Goal: Information Seeking & Learning: Learn about a topic

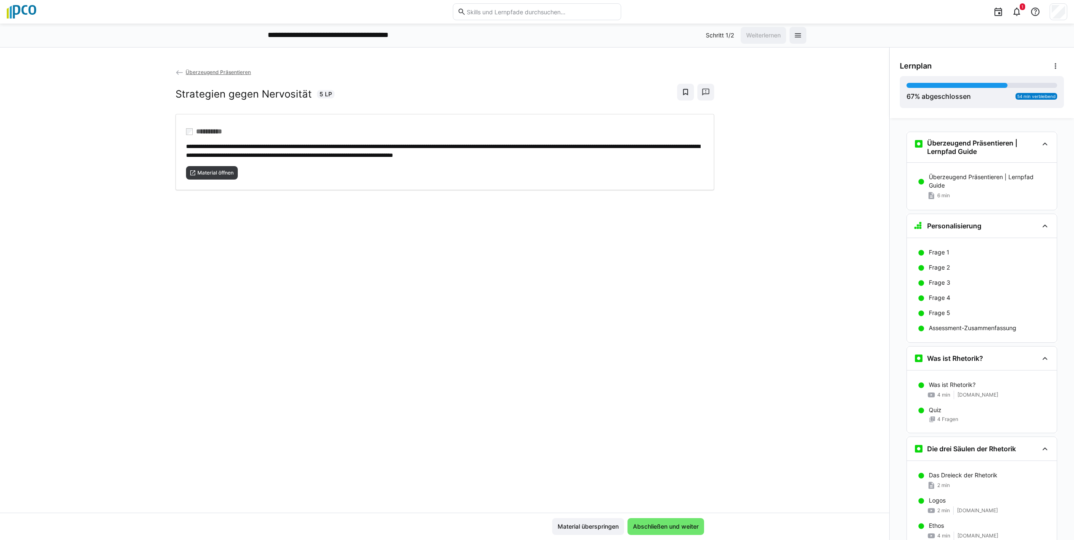
scroll to position [920, 0]
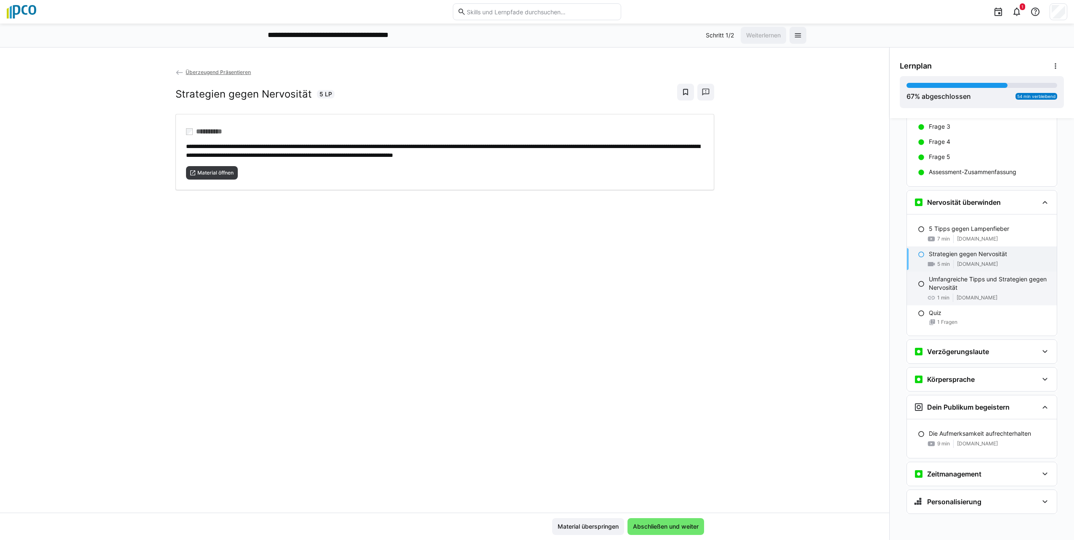
click at [975, 288] on p "Umfangreiche Tipps und Strategien gegen Nervosität" at bounding box center [989, 283] width 121 height 17
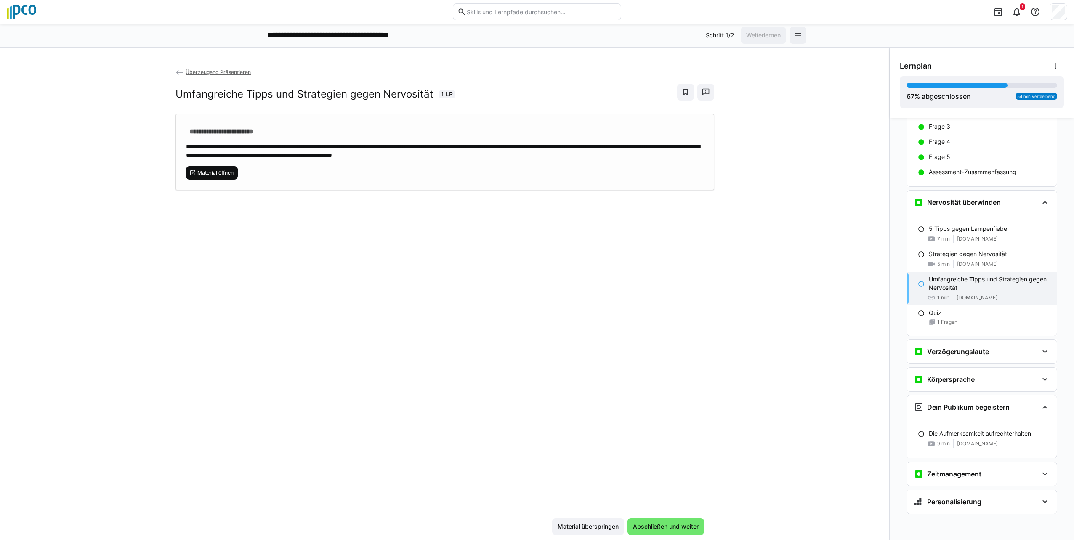
click at [225, 173] on span "Material öffnen" at bounding box center [216, 173] width 38 height 7
click at [949, 320] on span "1 Fragen" at bounding box center [947, 322] width 20 height 7
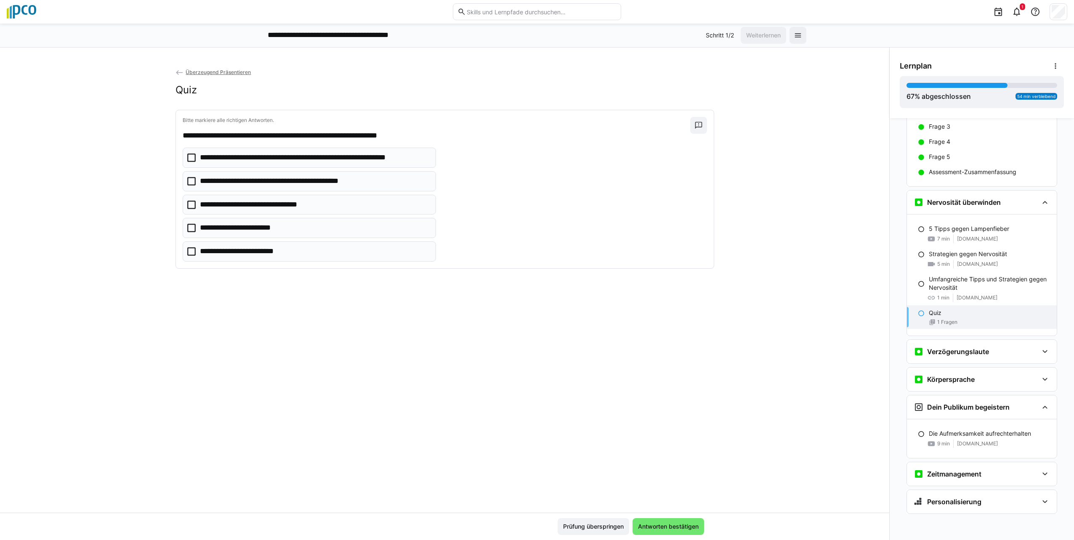
click at [187, 181] on icon at bounding box center [191, 181] width 8 height 8
click at [187, 228] on icon at bounding box center [191, 228] width 8 height 8
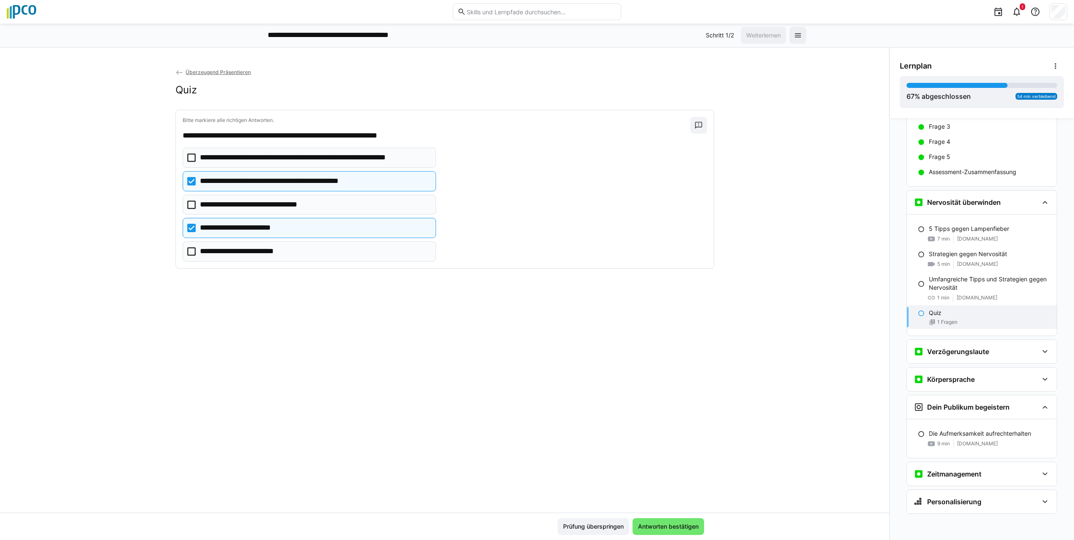
click at [188, 253] on icon at bounding box center [191, 251] width 8 height 8
click at [672, 532] on span "Antworten bestätigen" at bounding box center [669, 526] width 72 height 17
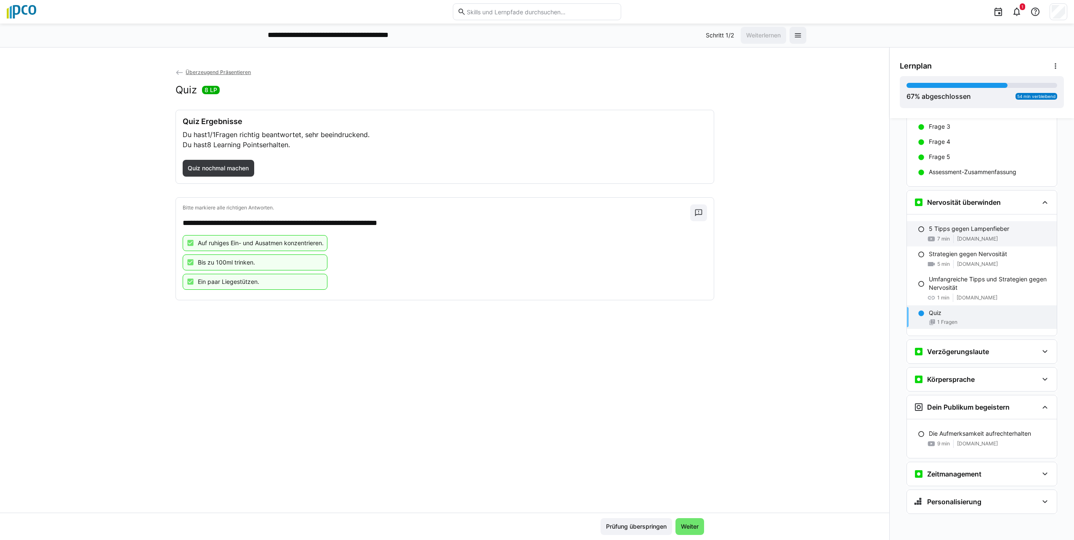
click at [918, 229] on eds-icon at bounding box center [921, 229] width 7 height 7
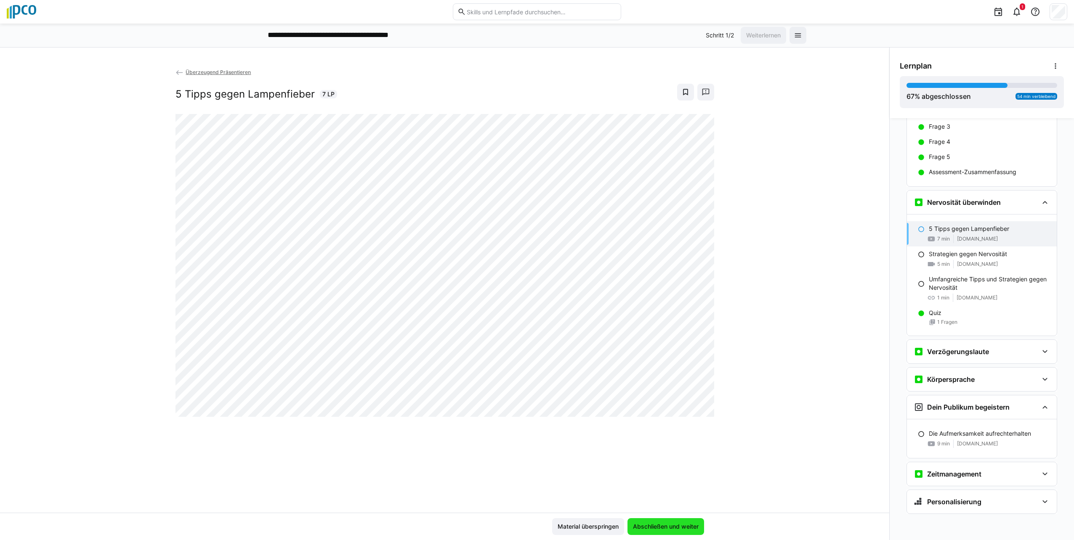
click at [651, 528] on span "Abschließen und weiter" at bounding box center [666, 527] width 68 height 8
click at [657, 527] on span "Abschließen und weiter" at bounding box center [666, 527] width 68 height 8
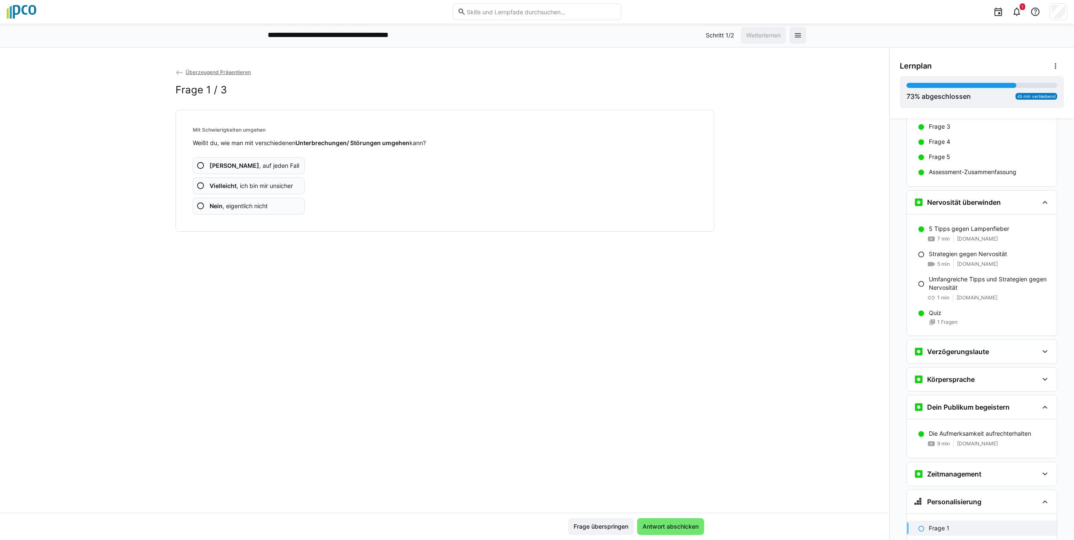
click at [199, 188] on eds-icon at bounding box center [201, 186] width 8 height 8
click at [197, 186] on eds-icon at bounding box center [201, 186] width 8 height 8
click at [197, 165] on eds-icon at bounding box center [201, 166] width 8 height 8
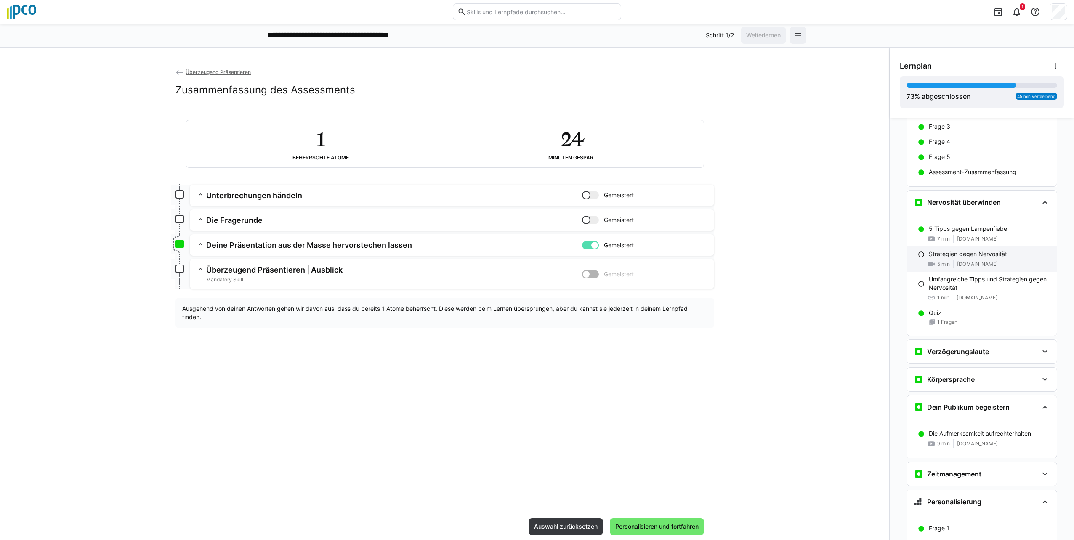
click at [919, 259] on div "Strategien gegen Nervosität 5 min [DOMAIN_NAME]" at bounding box center [982, 259] width 150 height 25
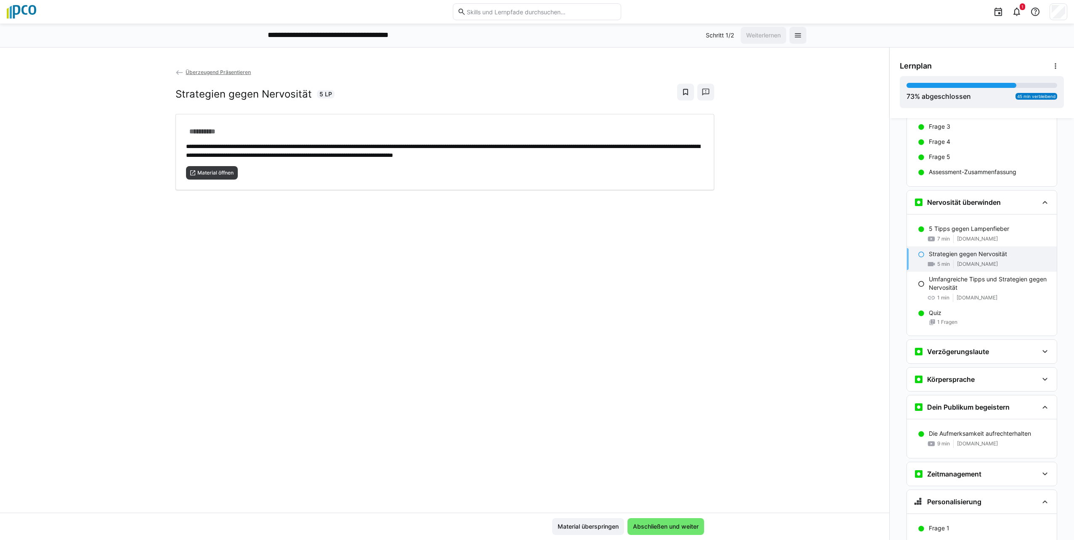
scroll to position [992, 0]
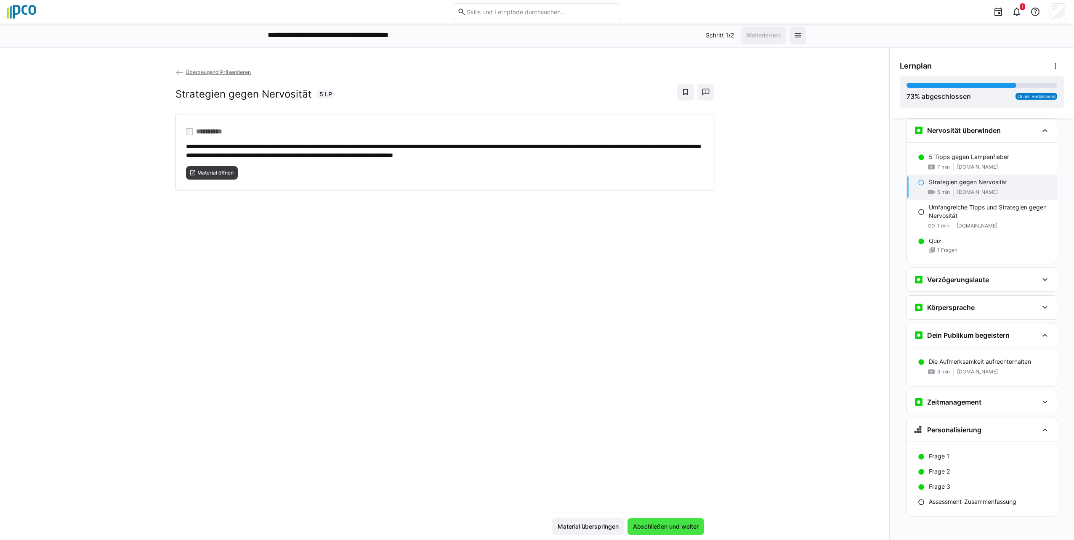
click at [693, 523] on span "Abschließen und weiter" at bounding box center [666, 527] width 68 height 8
click at [209, 172] on span "Material öffnen" at bounding box center [216, 173] width 38 height 7
click at [947, 215] on p "Umfangreiche Tipps und Strategien gegen Nervosität" at bounding box center [989, 211] width 121 height 17
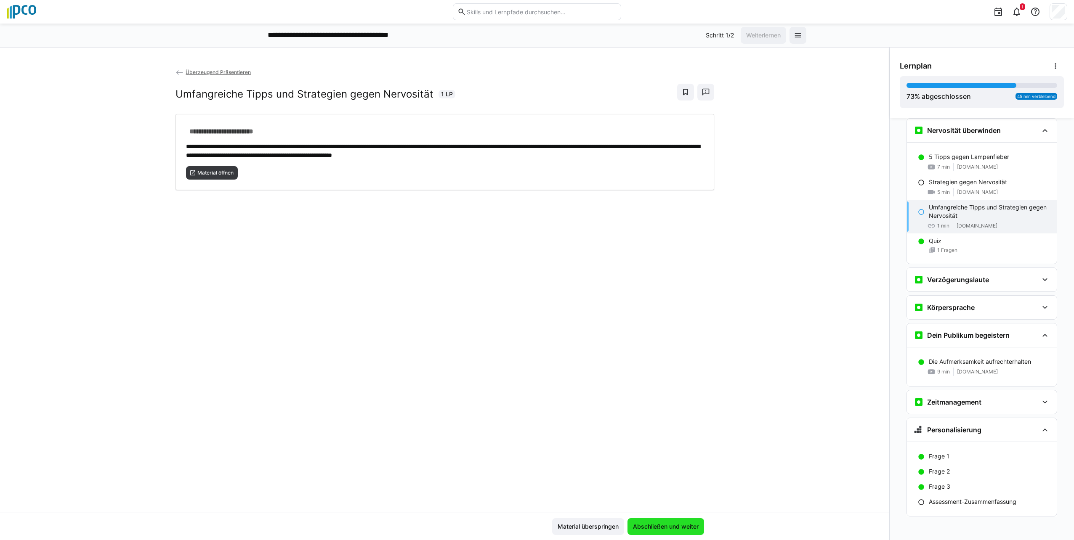
click at [657, 529] on span "Abschließen und weiter" at bounding box center [666, 527] width 68 height 8
click at [215, 173] on span "Material öffnen" at bounding box center [216, 173] width 38 height 7
click at [609, 529] on span "Material überspringen" at bounding box center [588, 527] width 64 height 8
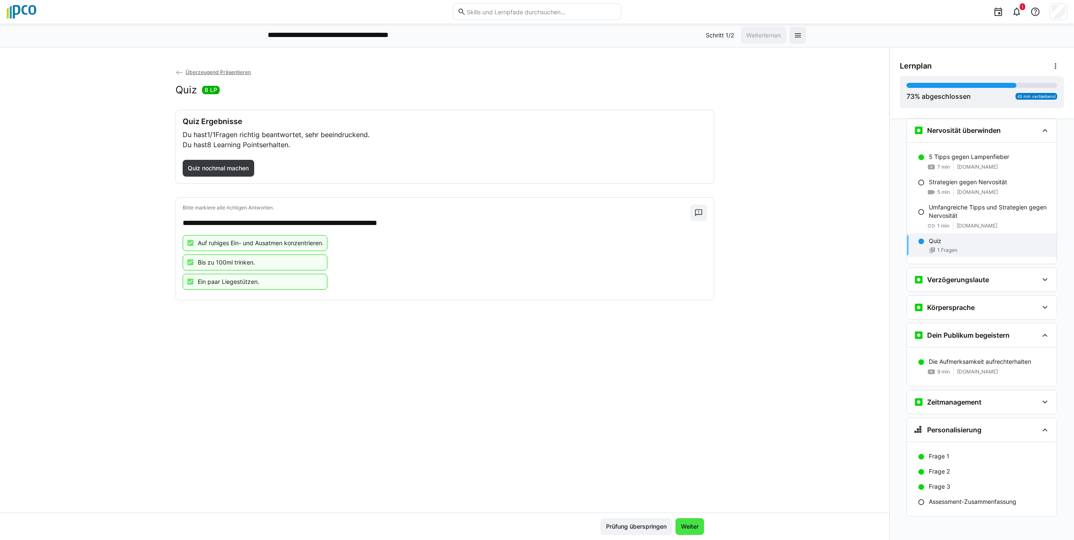
click at [691, 530] on span "Weiter" at bounding box center [690, 527] width 20 height 8
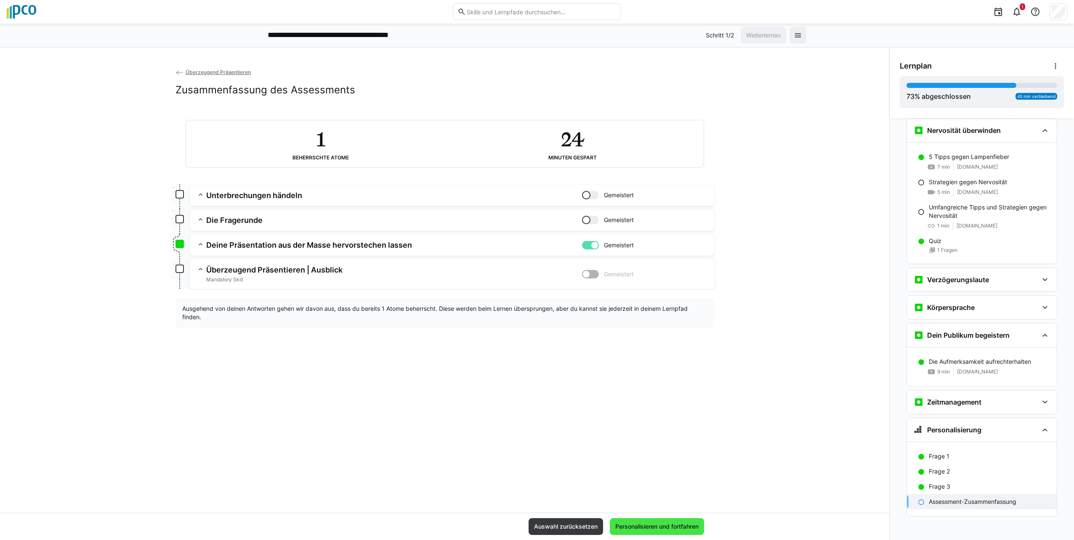
scroll to position [994, 0]
click at [1043, 274] on eds-icon at bounding box center [1045, 277] width 10 height 10
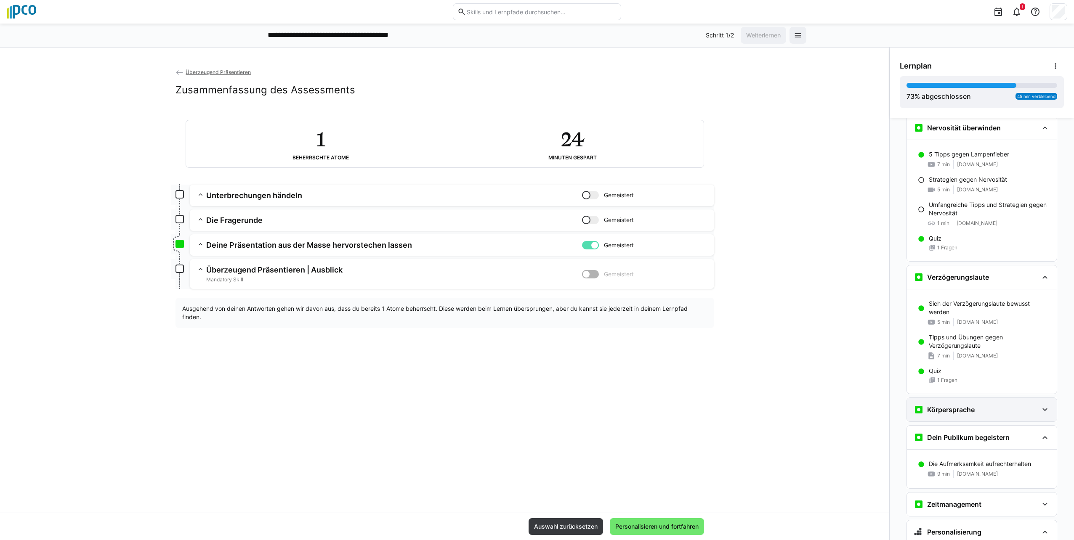
click at [1044, 413] on eds-icon at bounding box center [1045, 410] width 10 height 10
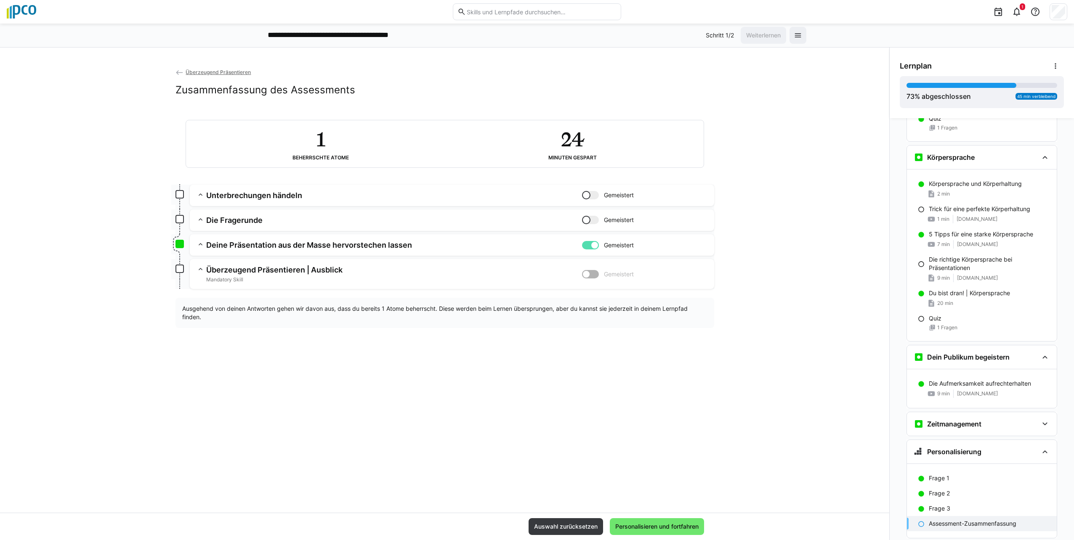
scroll to position [1271, 0]
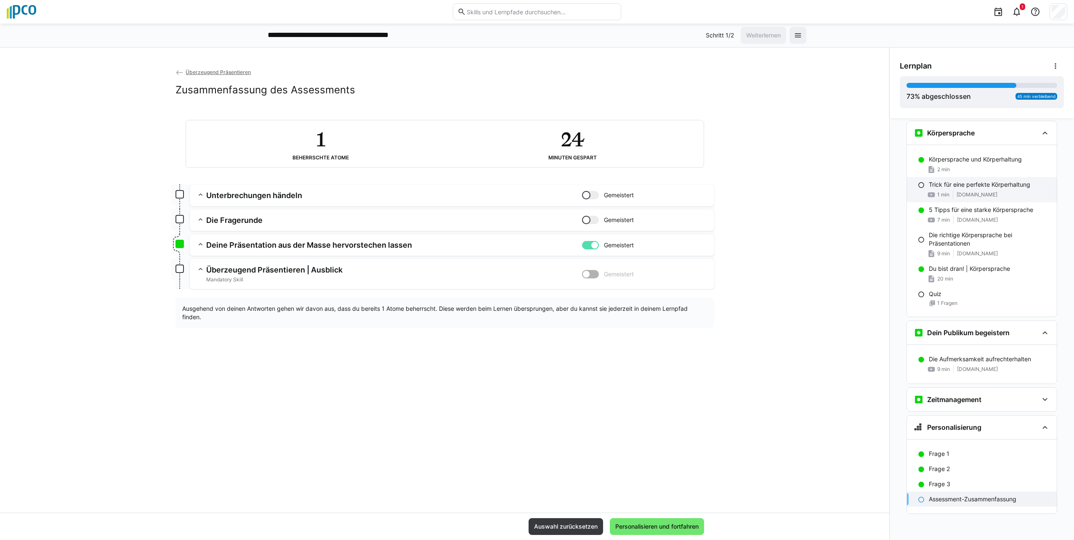
click at [945, 183] on p "Trick für eine perfekte Körperhaltung" at bounding box center [979, 185] width 101 height 8
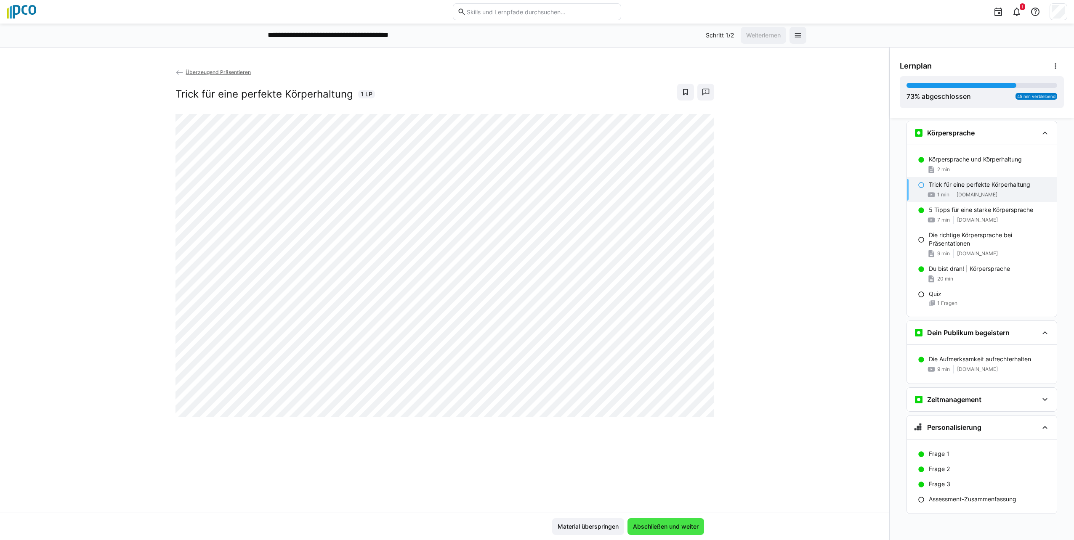
click at [683, 526] on span "Abschließen und weiter" at bounding box center [666, 527] width 68 height 8
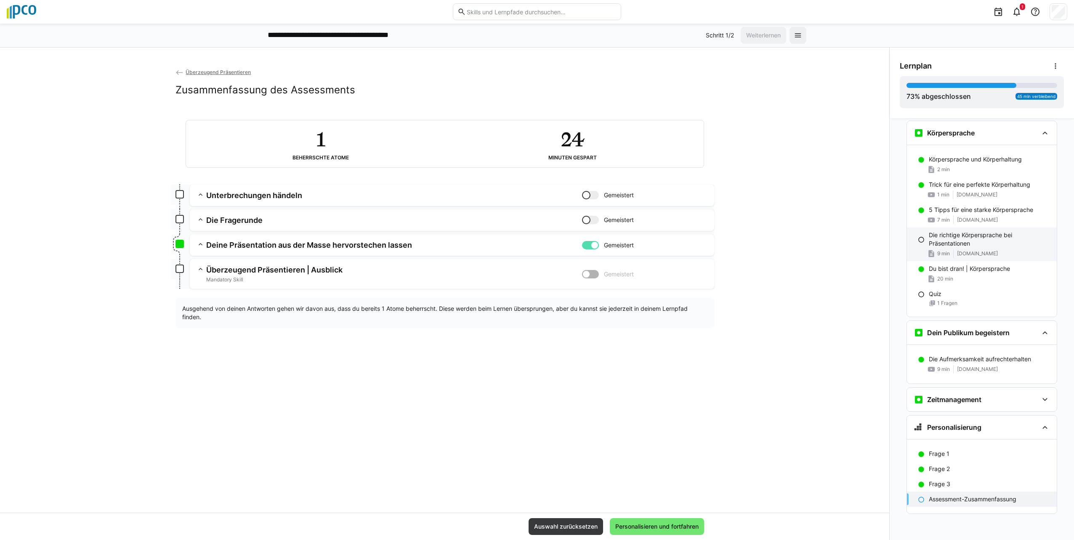
click at [937, 242] on p "Die richtige Körpersprache bei Präsentationen" at bounding box center [989, 239] width 121 height 17
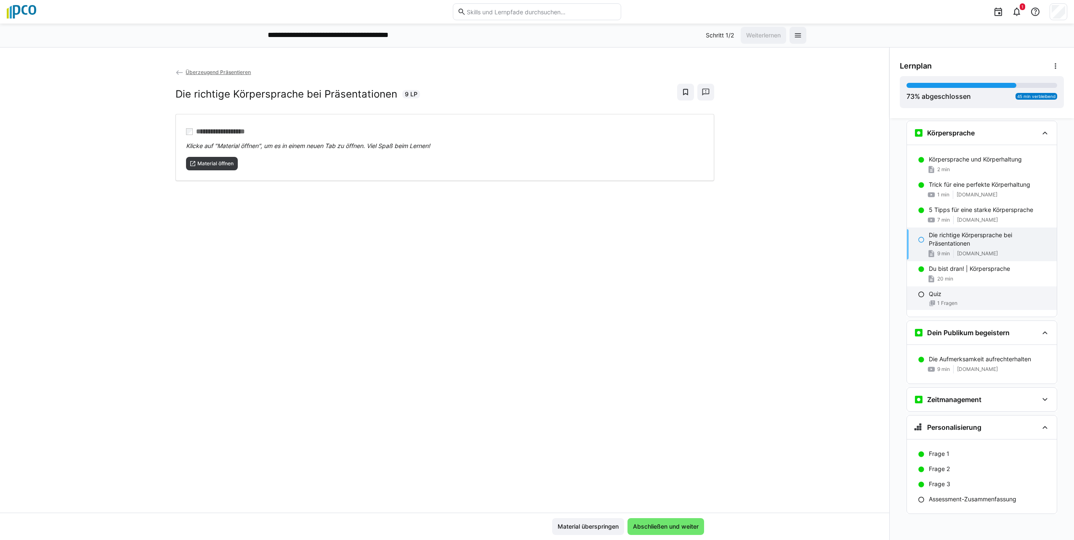
click at [933, 299] on div "Quiz 1 Fragen" at bounding box center [982, 299] width 150 height 24
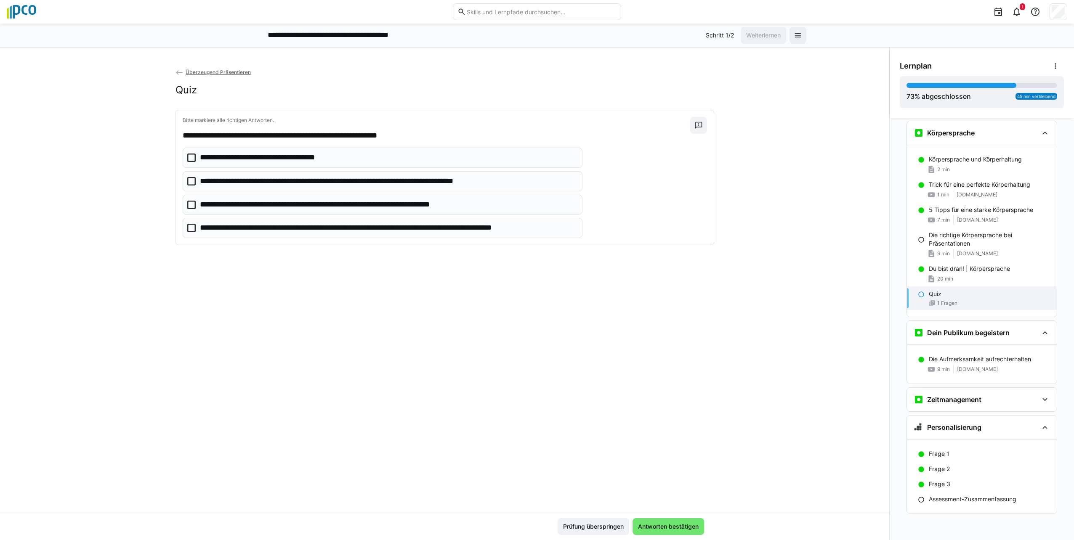
click at [189, 208] on icon at bounding box center [191, 205] width 8 height 8
click at [184, 228] on eds-checkbox "**********" at bounding box center [383, 228] width 400 height 20
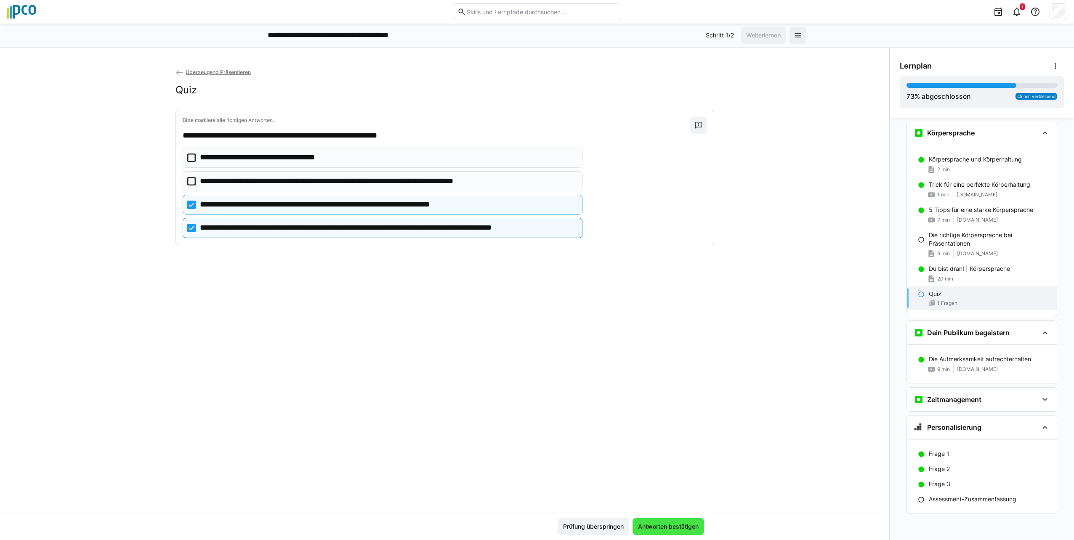
click at [673, 530] on span "Antworten bestätigen" at bounding box center [668, 527] width 63 height 8
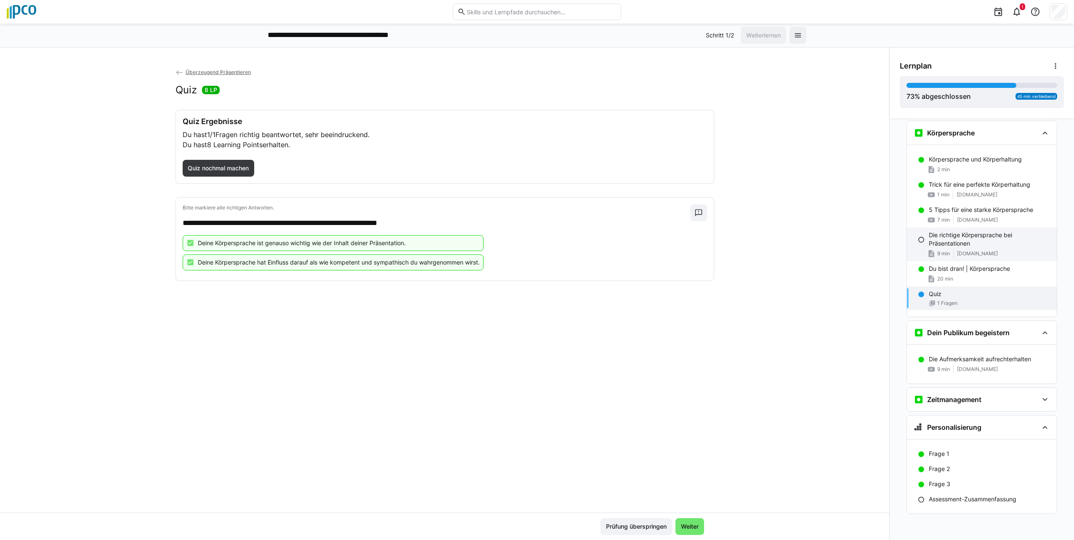
click at [937, 234] on p "Die richtige Körpersprache bei Präsentationen" at bounding box center [989, 239] width 121 height 17
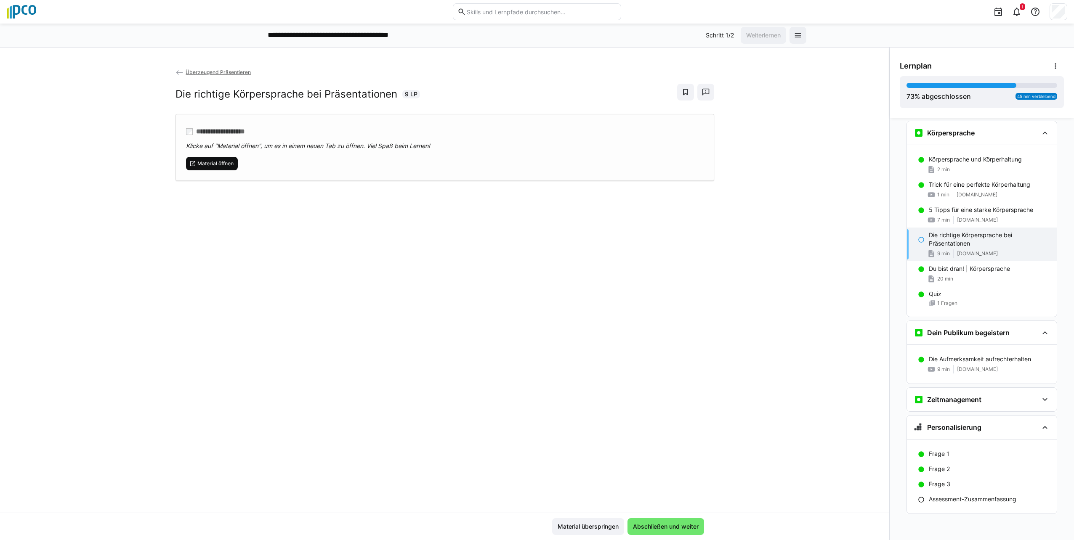
click at [213, 161] on span "Material öffnen" at bounding box center [216, 163] width 38 height 7
click at [682, 515] on div "Material überspringen Abschließen und weiter" at bounding box center [444, 526] width 889 height 27
click at [681, 525] on span "Abschließen und weiter" at bounding box center [666, 527] width 68 height 8
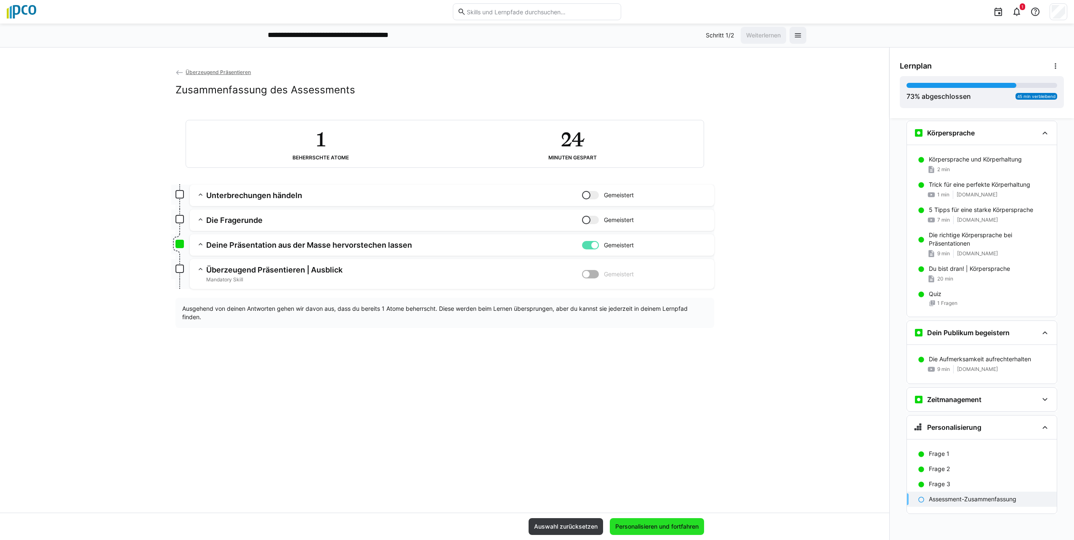
click at [692, 529] on span "Personalisieren und fortfahren" at bounding box center [657, 527] width 86 height 8
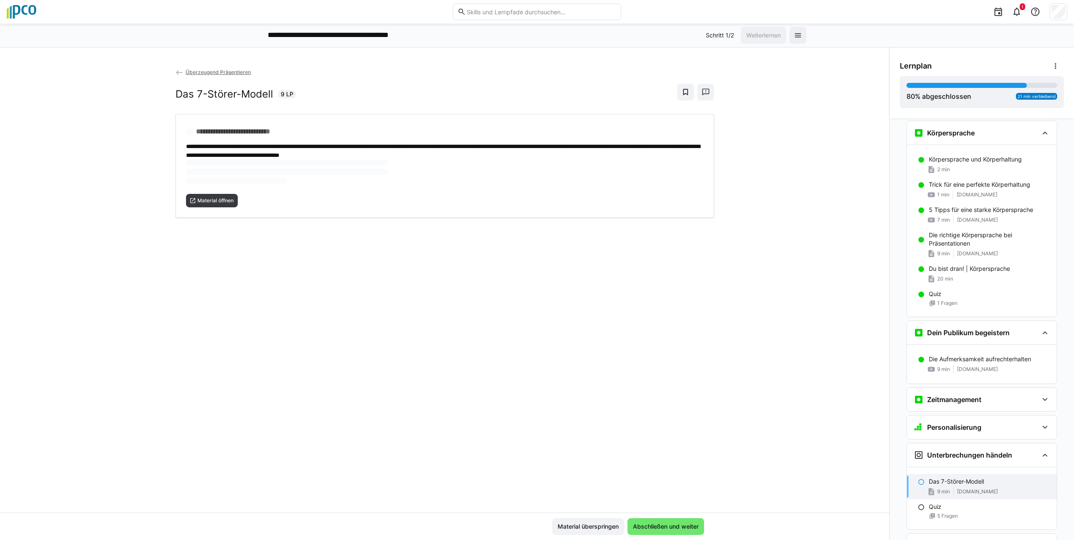
scroll to position [1320, 0]
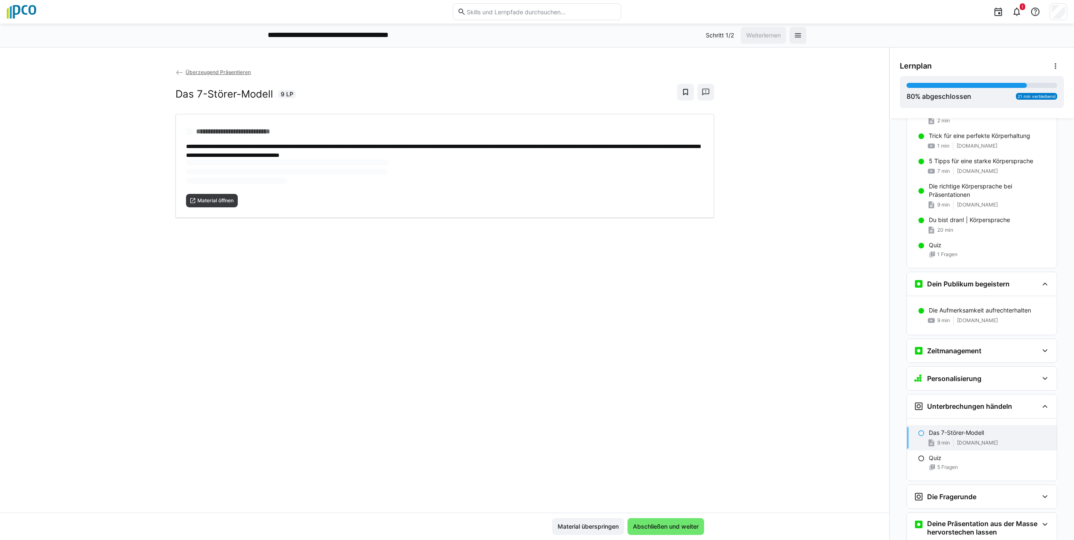
click at [946, 436] on p "Das 7-Störer-Modell" at bounding box center [956, 433] width 55 height 8
click at [207, 177] on span "Material öffnen" at bounding box center [212, 172] width 52 height 13
click at [955, 462] on div "Quiz" at bounding box center [989, 458] width 121 height 8
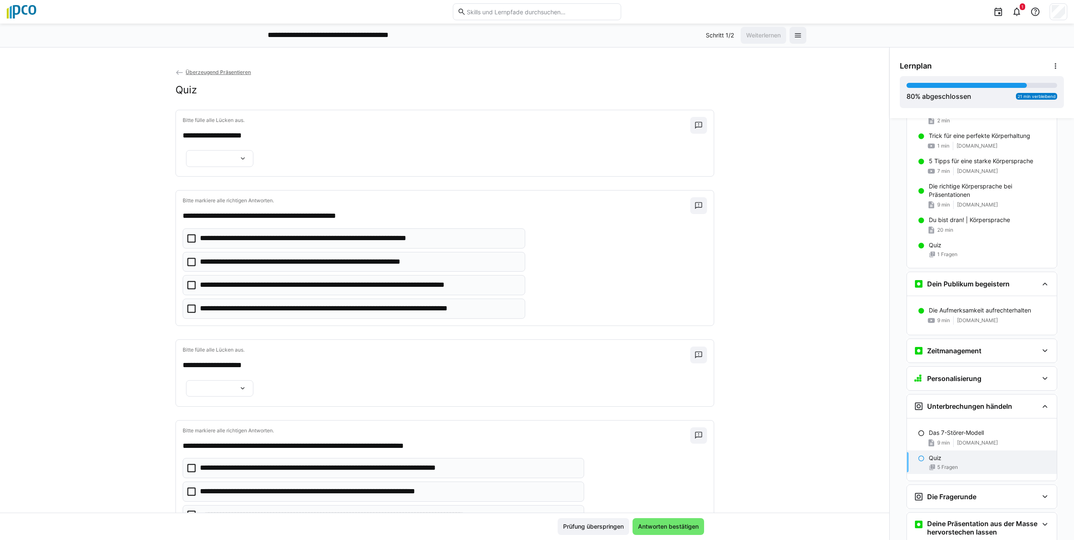
click at [242, 163] on eds-icon at bounding box center [243, 158] width 8 height 8
click at [209, 217] on span "*******" at bounding box center [215, 216] width 67 height 18
click at [187, 290] on icon at bounding box center [191, 285] width 8 height 8
click at [187, 313] on icon at bounding box center [191, 309] width 8 height 8
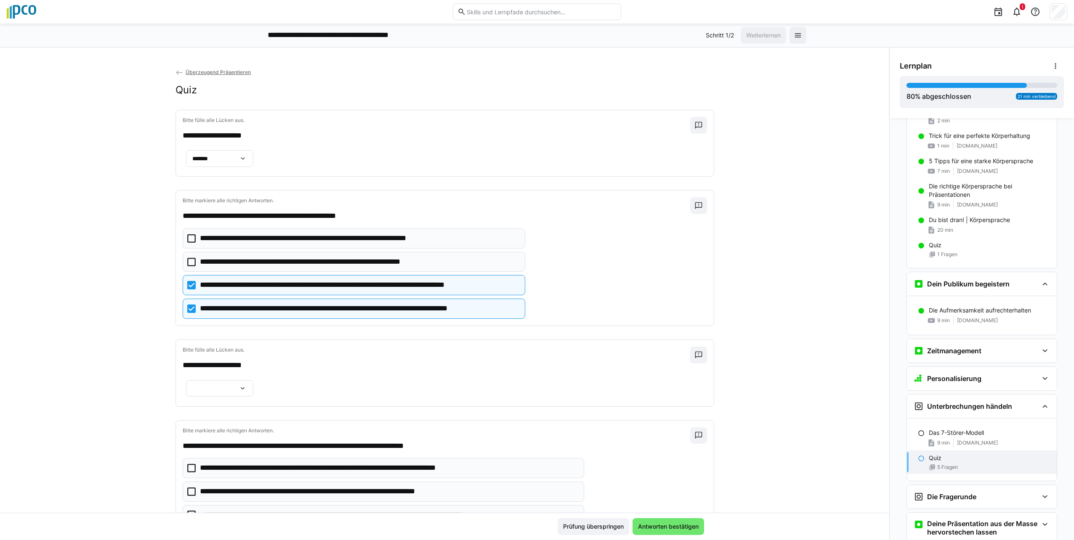
click at [244, 397] on div at bounding box center [219, 388] width 67 height 17
click at [218, 470] on span "*******" at bounding box center [215, 471] width 67 height 18
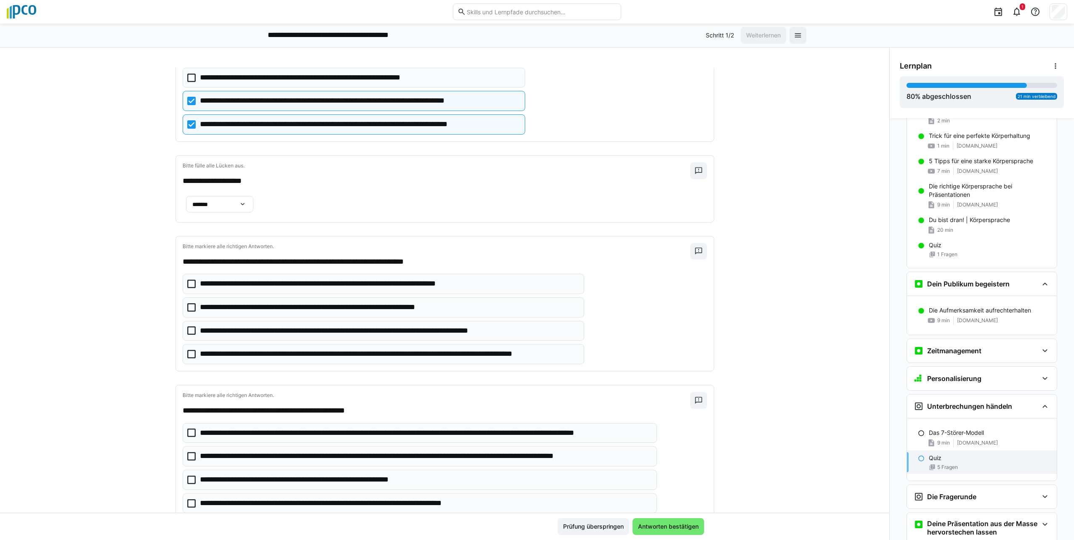
scroll to position [186, 0]
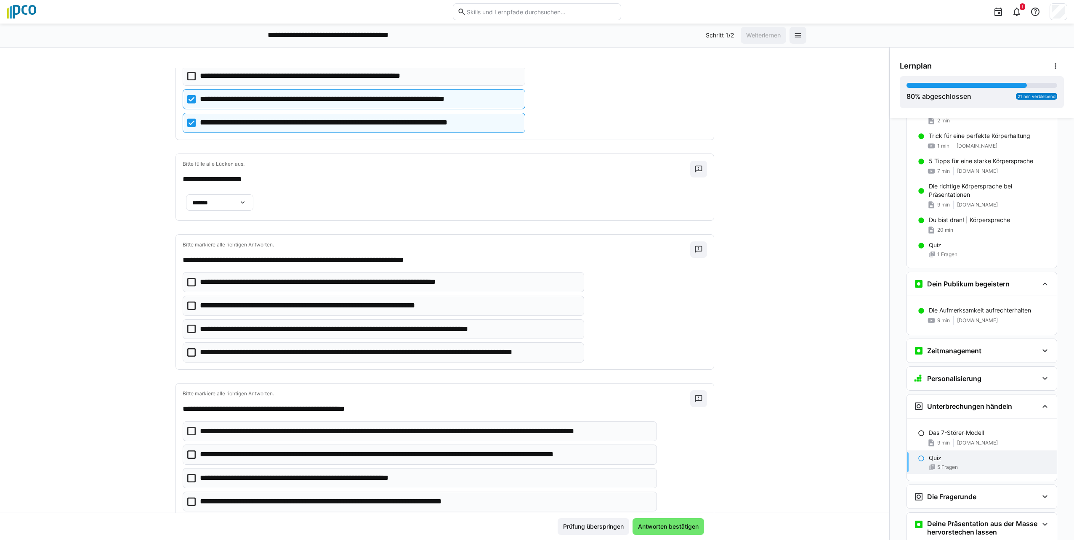
click at [187, 333] on icon at bounding box center [191, 329] width 8 height 8
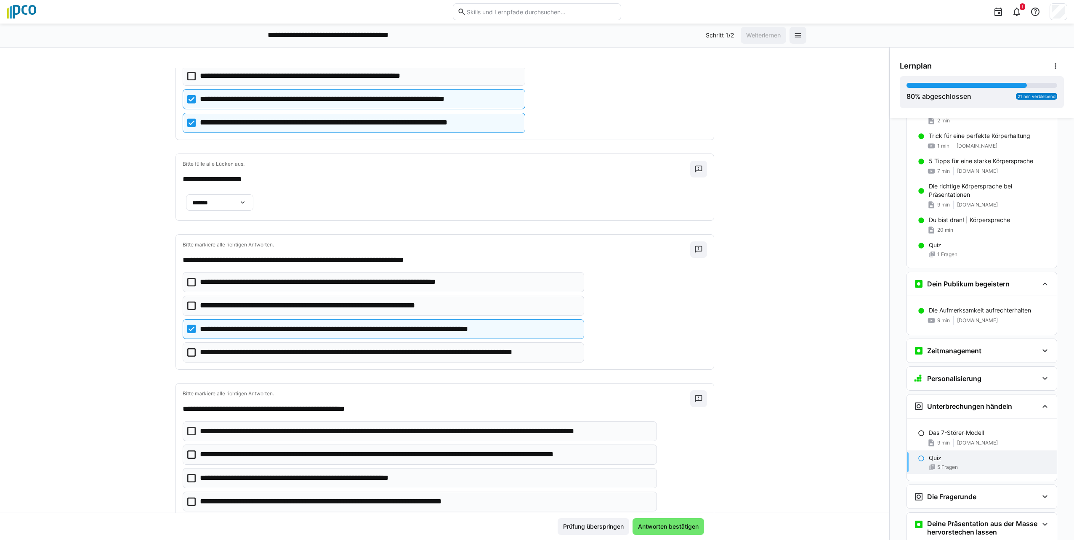
click at [187, 357] on icon at bounding box center [191, 352] width 8 height 8
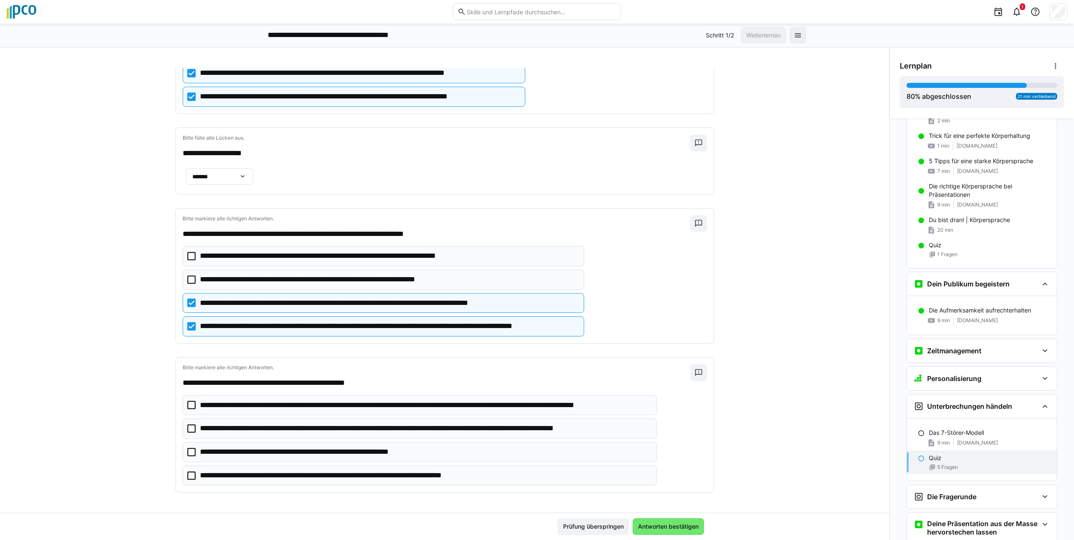
scroll to position [255, 0]
click at [187, 257] on icon at bounding box center [191, 256] width 8 height 8
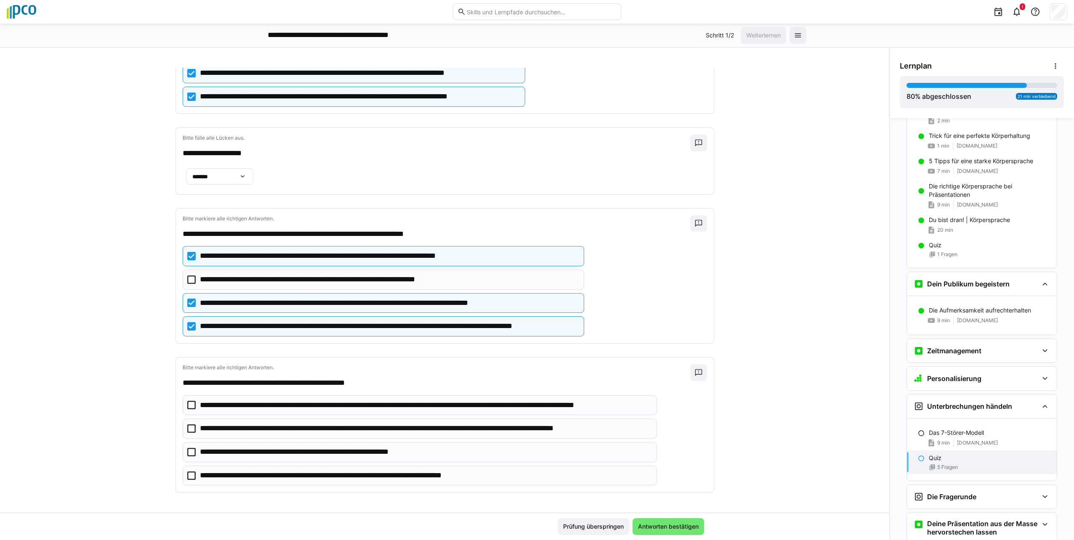
click at [187, 325] on icon at bounding box center [191, 326] width 8 height 8
click at [187, 431] on icon at bounding box center [191, 429] width 8 height 8
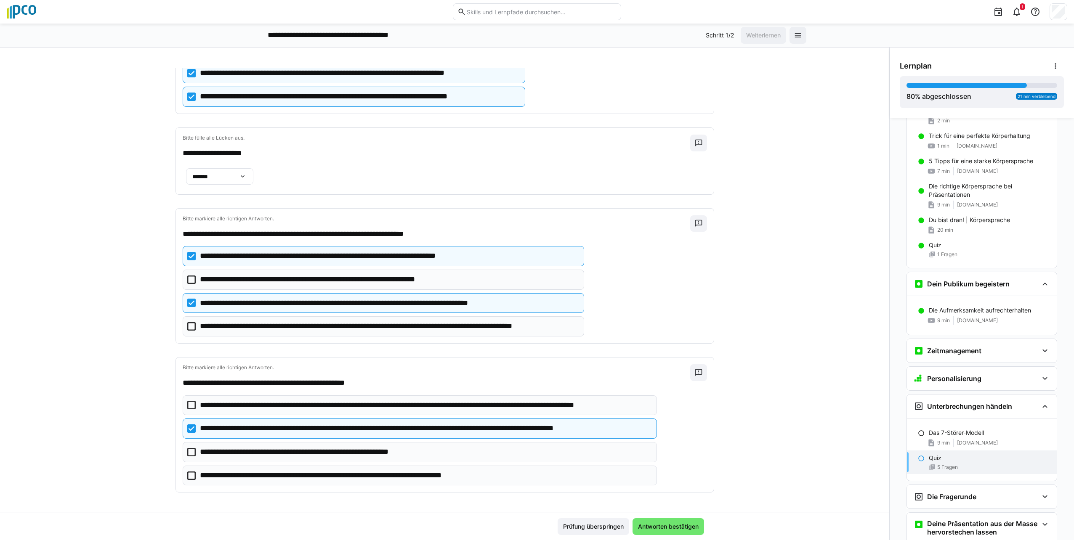
click at [188, 405] on icon at bounding box center [191, 405] width 8 height 8
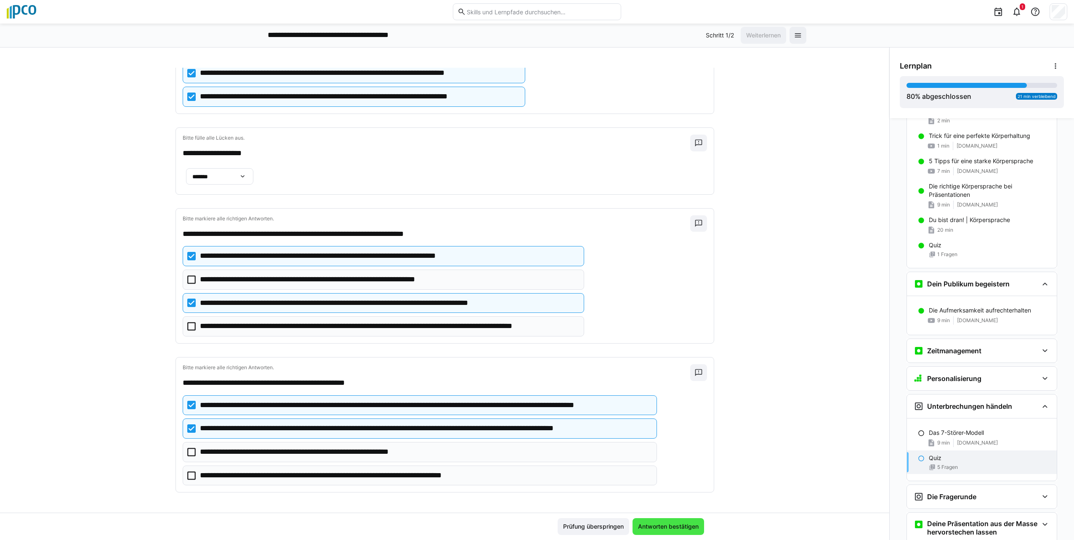
click at [679, 529] on span "Antworten bestätigen" at bounding box center [668, 527] width 63 height 8
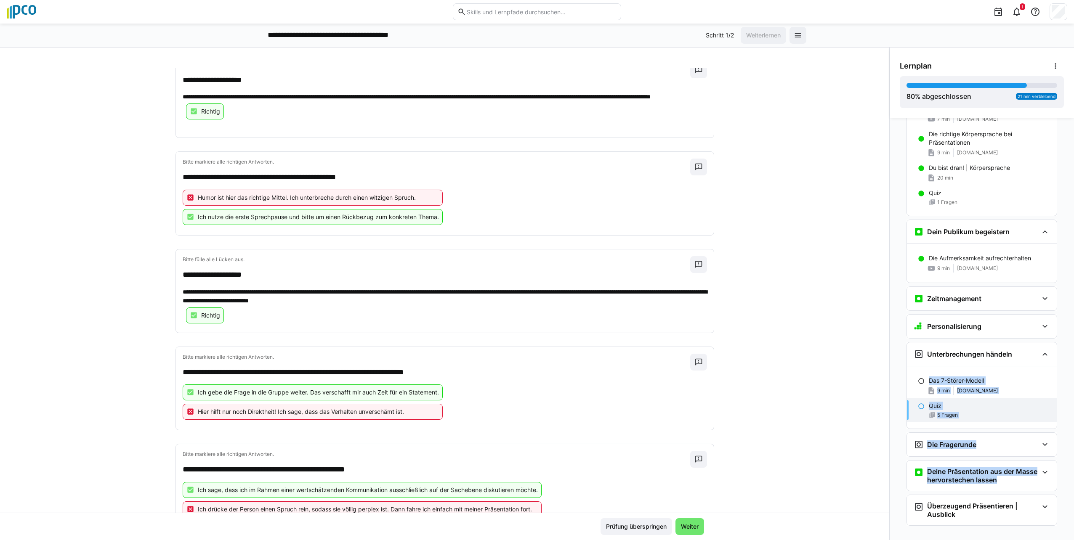
scroll to position [1384, 0]
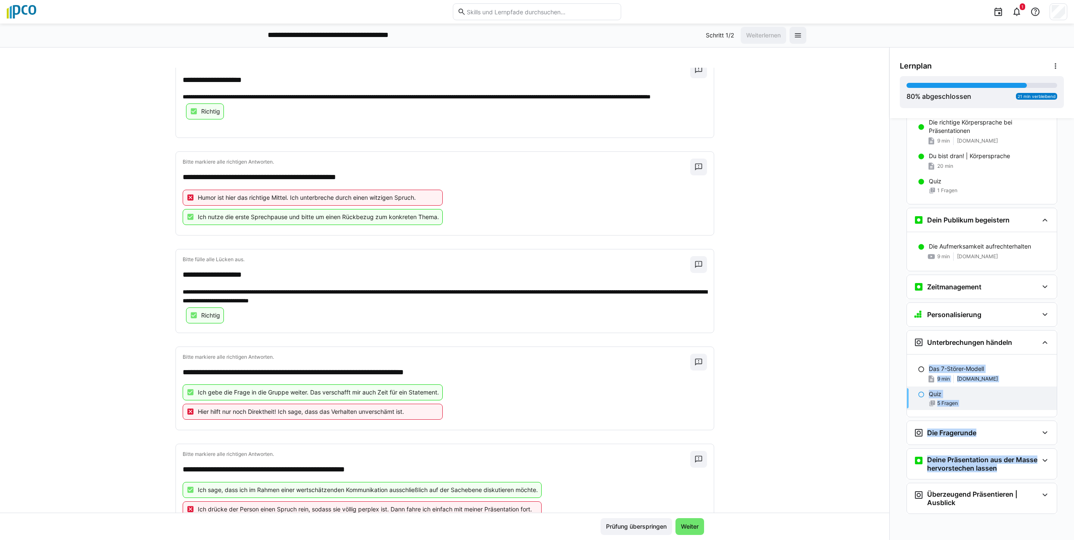
drag, startPoint x: 887, startPoint y: 463, endPoint x: 889, endPoint y: 541, distance: 78.7
click at [889, 540] on html "**********" at bounding box center [537, 270] width 1074 height 540
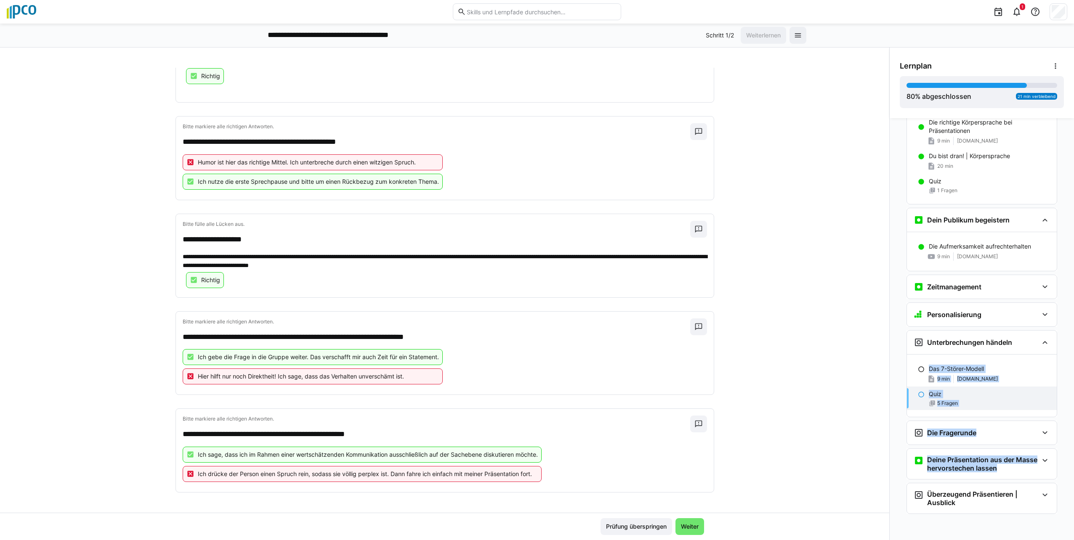
scroll to position [0, 0]
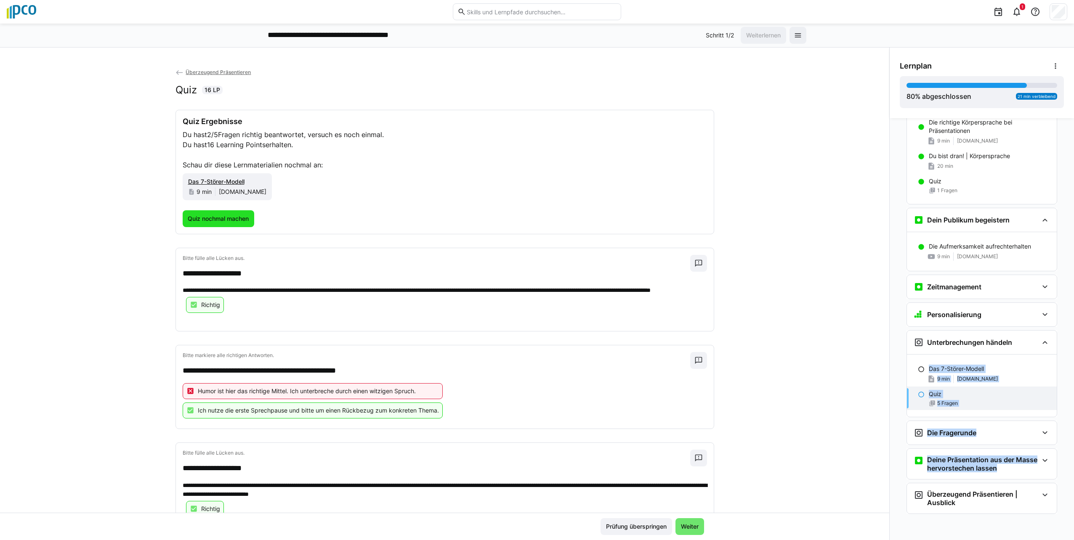
click at [229, 220] on span "Quiz nochmal machen" at bounding box center [218, 219] width 64 height 8
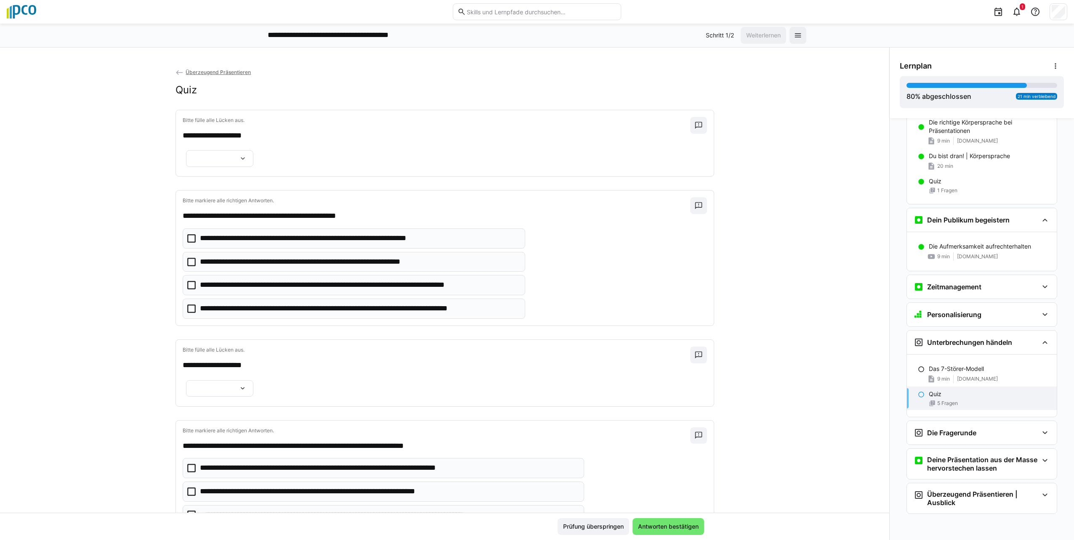
click at [244, 167] on div at bounding box center [219, 158] width 67 height 17
click at [232, 217] on span "*******" at bounding box center [215, 216] width 67 height 18
click at [187, 243] on icon at bounding box center [191, 238] width 8 height 8
click at [187, 313] on icon at bounding box center [191, 309] width 8 height 8
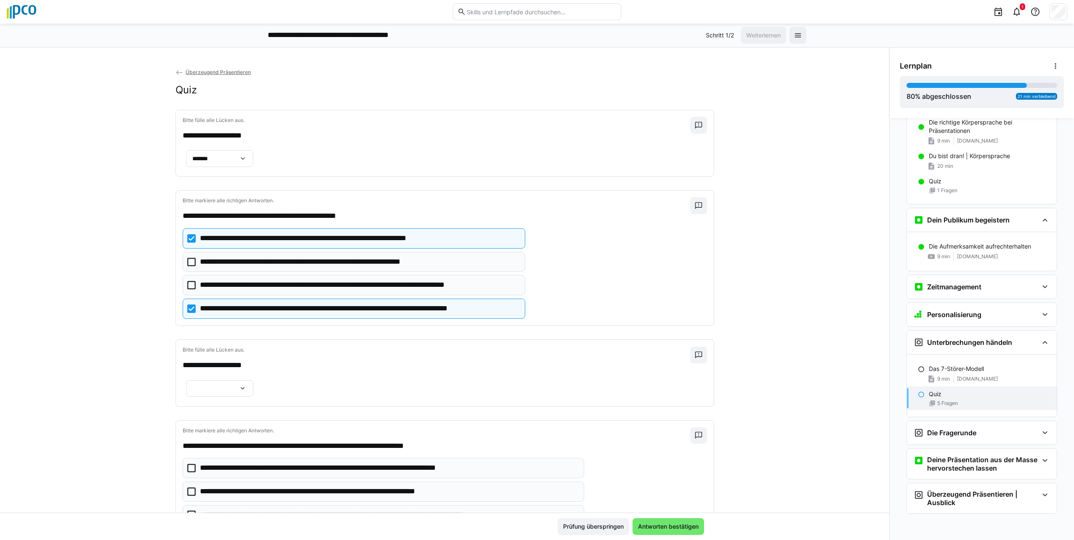
click at [243, 397] on div at bounding box center [219, 388] width 67 height 17
click at [234, 455] on span "*******" at bounding box center [215, 453] width 67 height 18
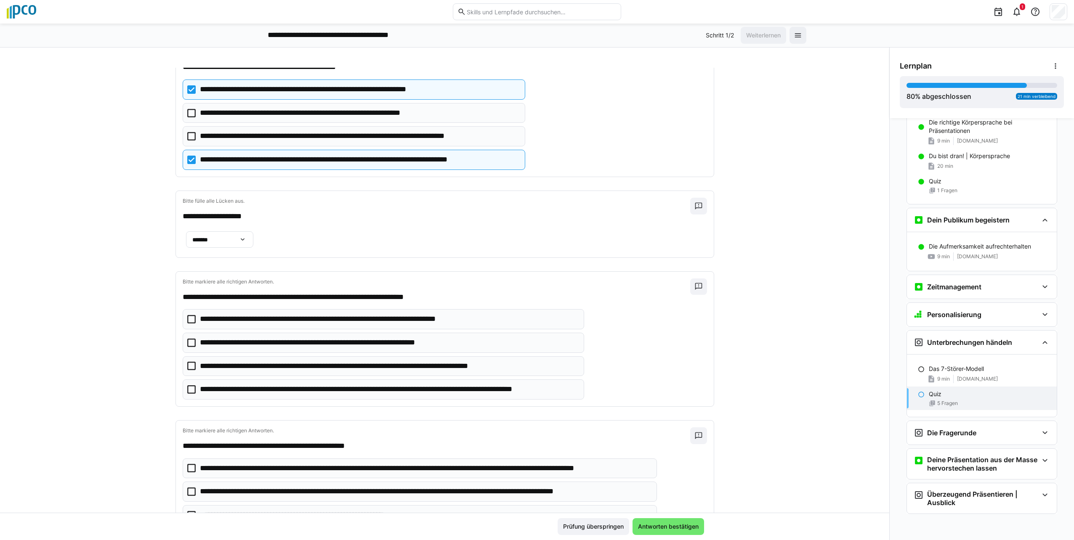
scroll to position [246, 0]
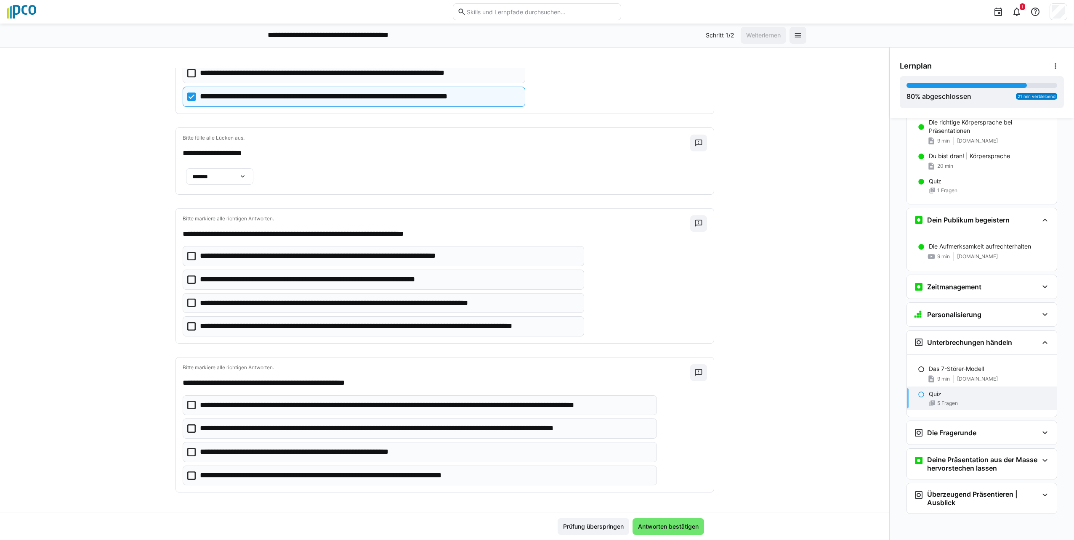
click at [183, 313] on eds-checkbox "**********" at bounding box center [383, 303] width 401 height 20
click at [187, 331] on icon at bounding box center [191, 326] width 8 height 8
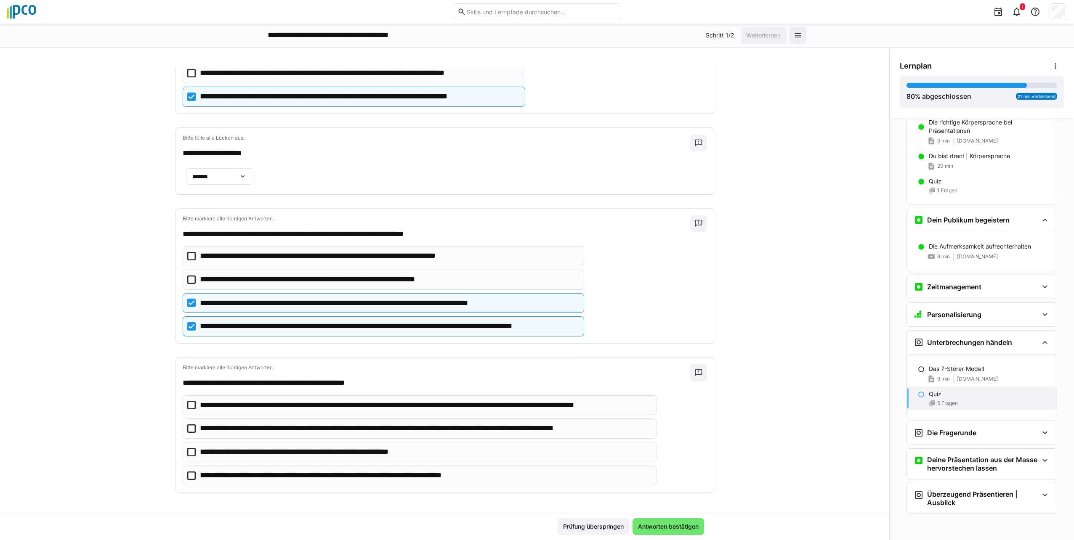
click at [187, 433] on icon at bounding box center [191, 429] width 8 height 8
click at [666, 529] on span "Antworten bestätigen" at bounding box center [668, 527] width 63 height 8
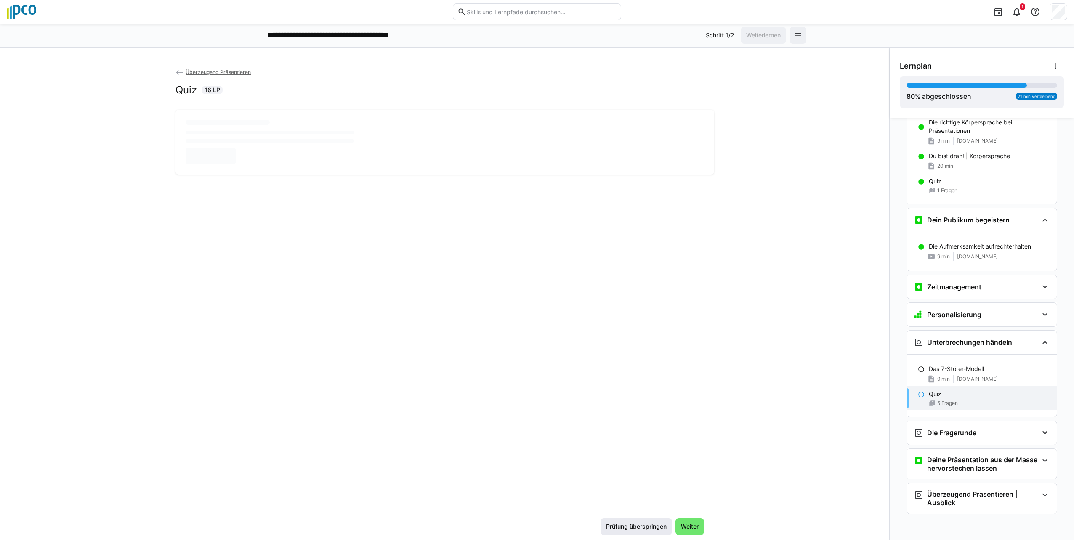
scroll to position [0, 0]
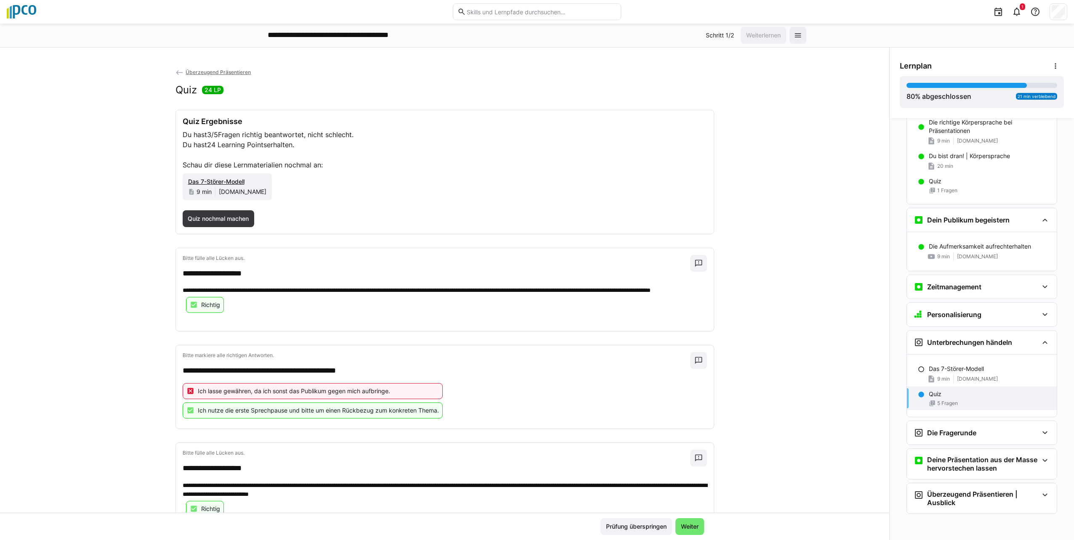
click at [186, 396] on eds-icon at bounding box center [190, 391] width 8 height 8
click at [220, 215] on span "Quiz nochmal machen" at bounding box center [218, 219] width 64 height 8
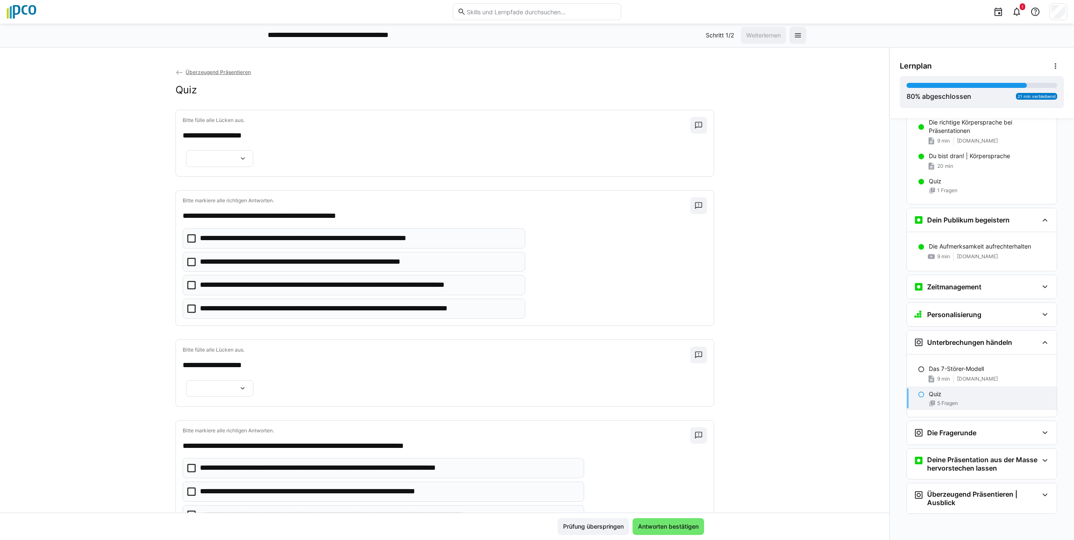
click at [239, 163] on eds-icon at bounding box center [243, 158] width 8 height 8
click at [210, 196] on span "*******" at bounding box center [215, 198] width 67 height 18
click at [187, 313] on icon at bounding box center [191, 309] width 8 height 8
click at [242, 393] on eds-icon at bounding box center [243, 389] width 8 height 8
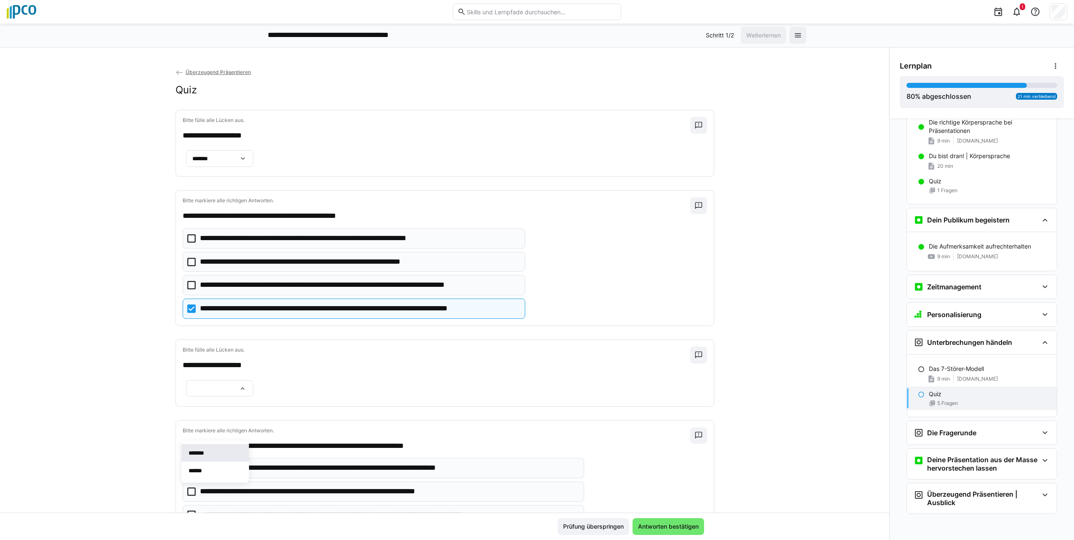
click at [217, 451] on span "*******" at bounding box center [215, 453] width 67 height 18
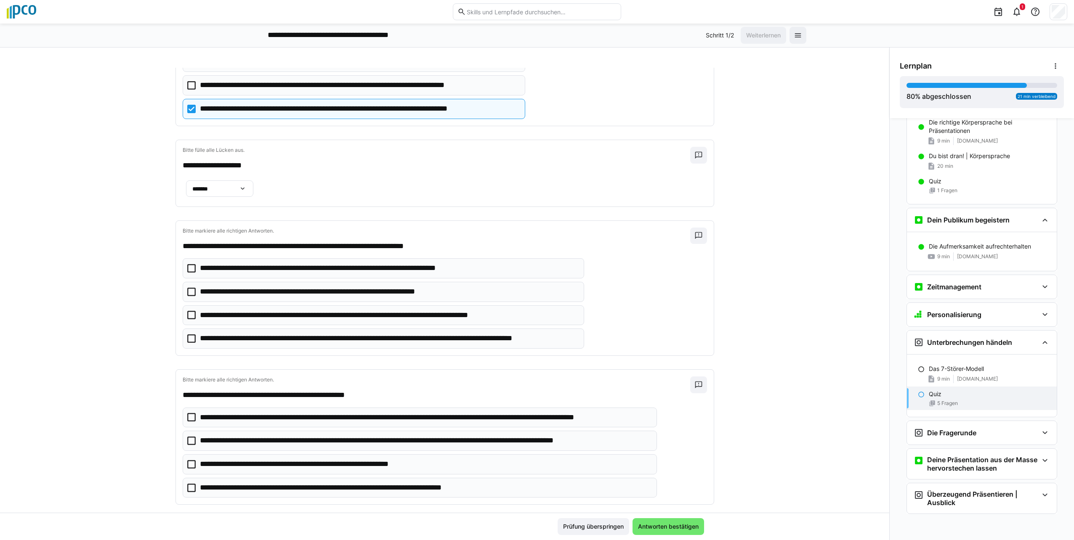
scroll to position [220, 0]
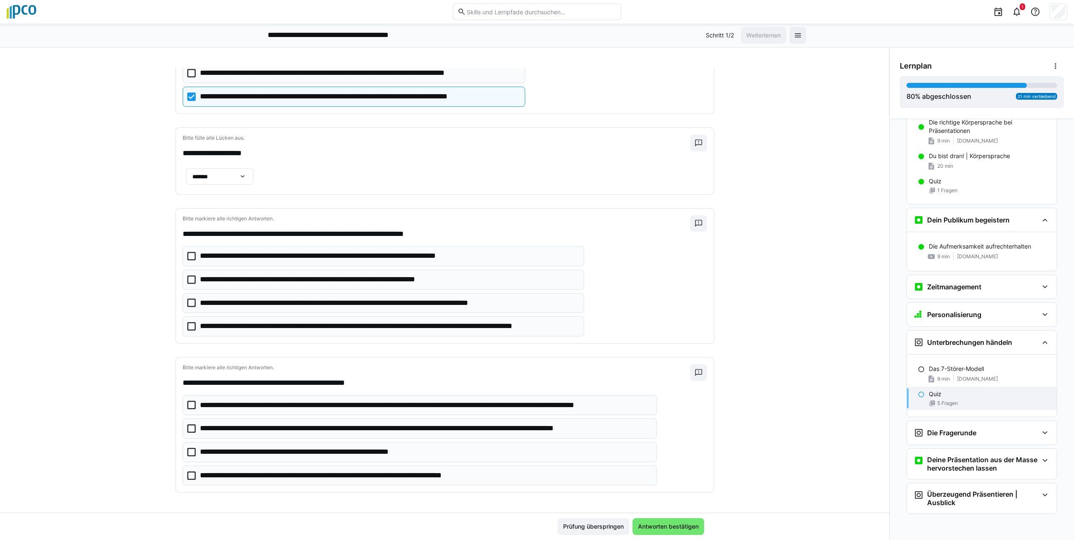
click at [187, 307] on icon at bounding box center [191, 303] width 8 height 8
click at [187, 429] on icon at bounding box center [191, 429] width 8 height 8
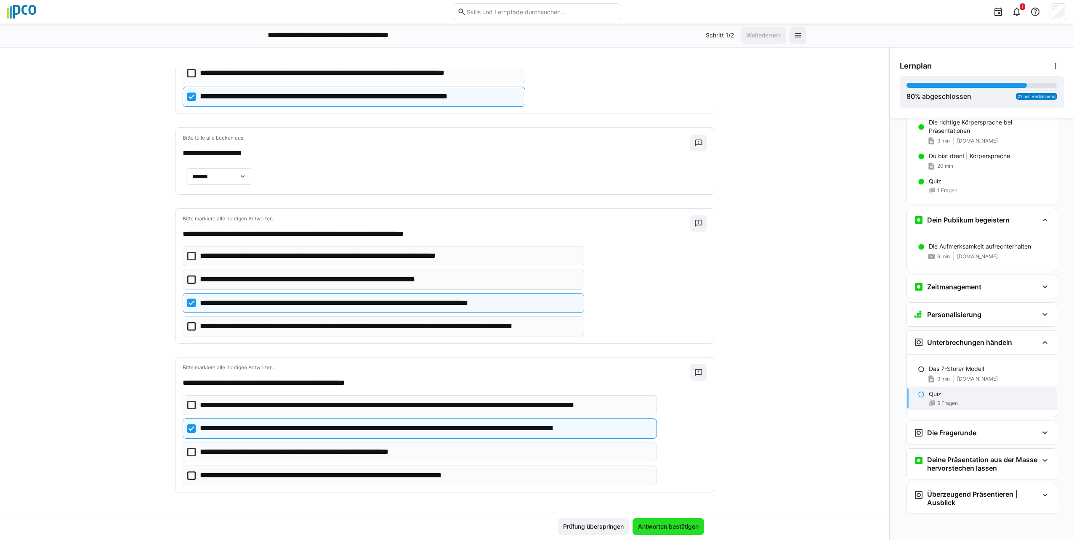
click at [664, 529] on span "Antworten bestätigen" at bounding box center [668, 527] width 63 height 8
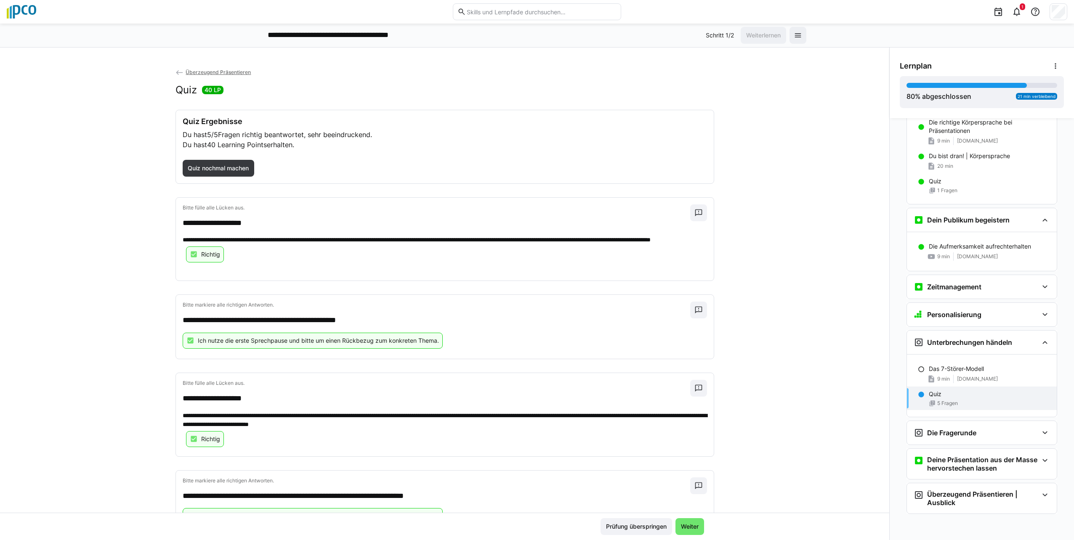
click at [918, 369] on eds-icon at bounding box center [921, 369] width 7 height 7
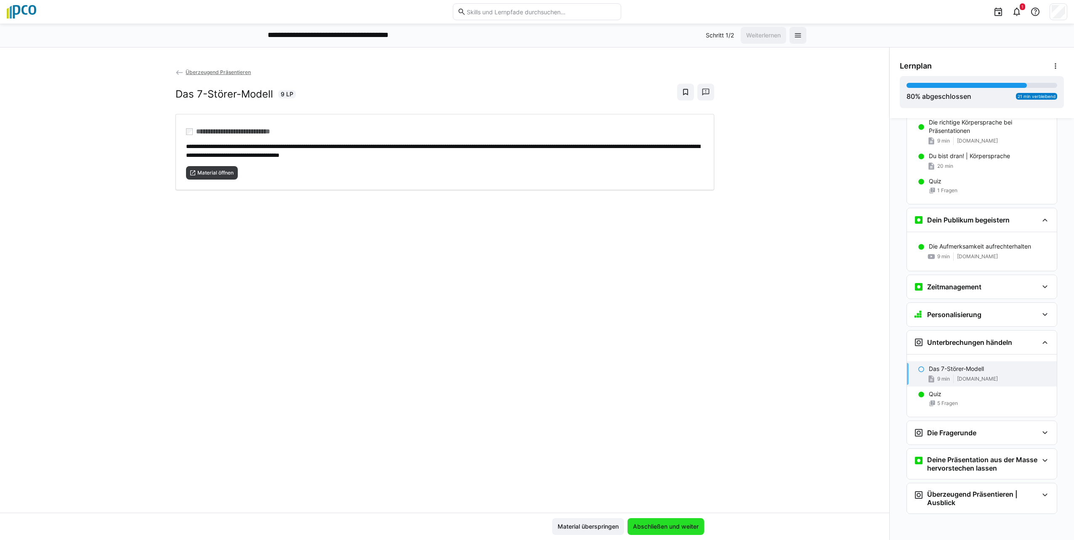
click at [666, 526] on span "Abschließen und weiter" at bounding box center [666, 527] width 68 height 8
click at [673, 525] on span "Abschließen und weiter" at bounding box center [666, 527] width 68 height 8
click at [579, 522] on span "Material überspringen" at bounding box center [588, 526] width 72 height 17
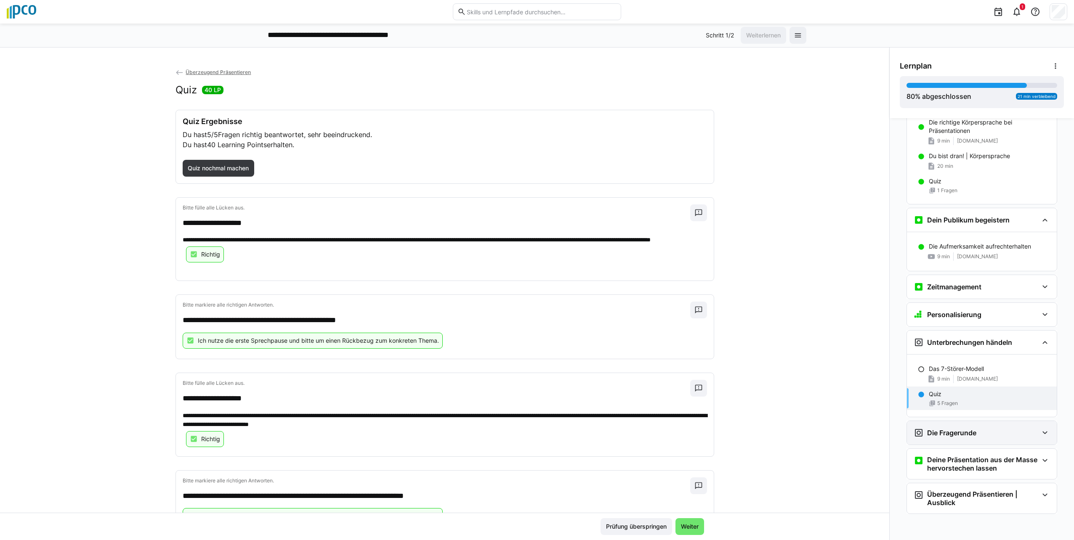
click at [1043, 432] on eds-icon at bounding box center [1045, 433] width 10 height 10
click at [958, 465] on div "Moderation der Fragerunde 10 min [DOMAIN_NAME]" at bounding box center [982, 464] width 150 height 25
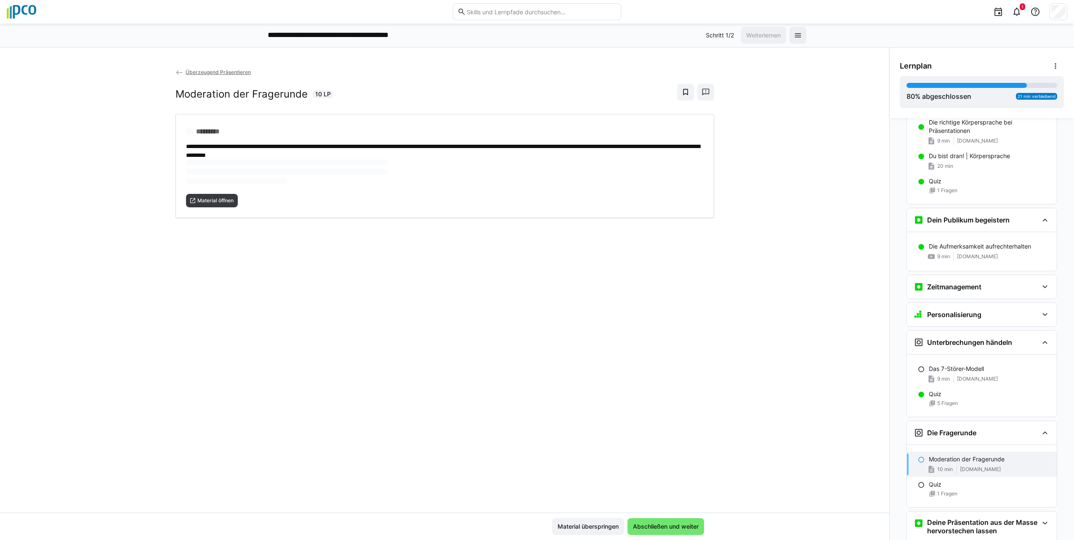
scroll to position [1446, 0]
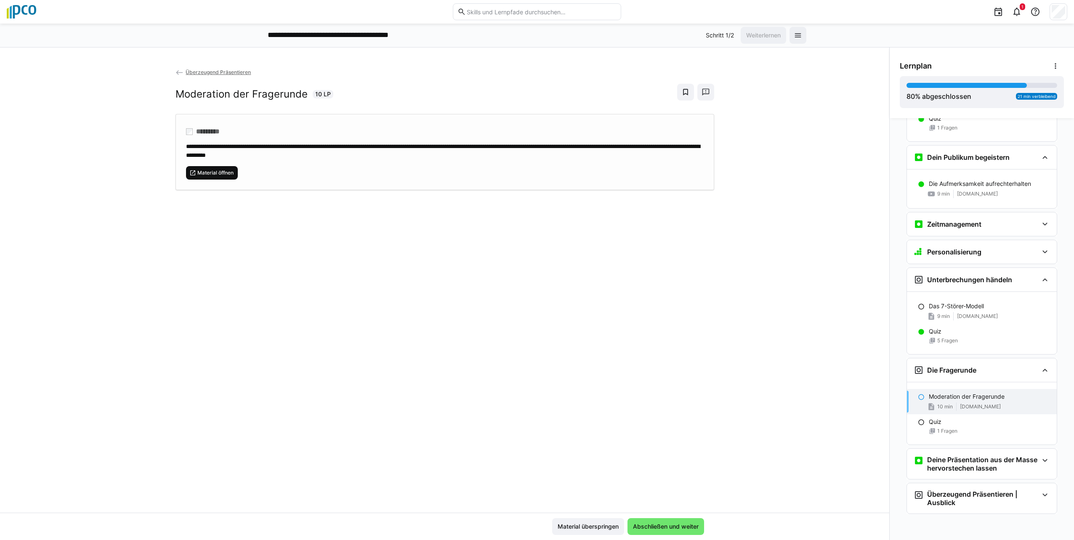
click at [212, 171] on span "Material öffnen" at bounding box center [216, 173] width 38 height 7
